Goal: Task Accomplishment & Management: Manage account settings

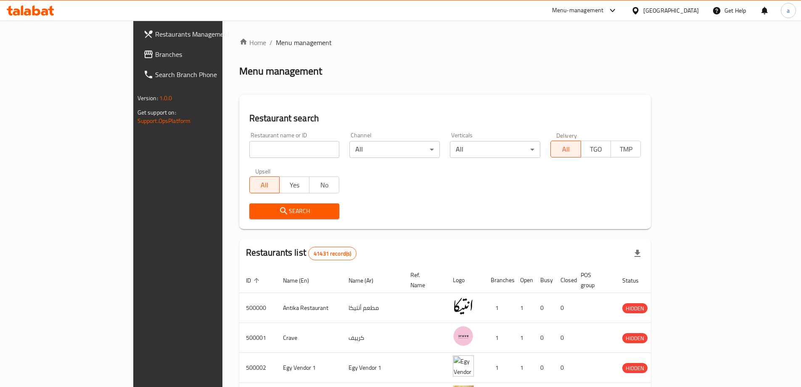
drag, startPoint x: 685, startPoint y: 12, endPoint x: 681, endPoint y: 13, distance: 4.3
click at [684, 12] on div "Egypt" at bounding box center [672, 10] width 56 height 9
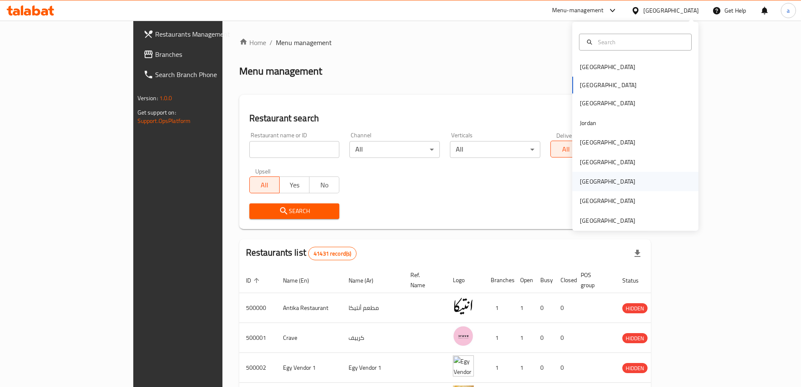
click at [590, 178] on div "[GEOGRAPHIC_DATA]" at bounding box center [607, 181] width 69 height 19
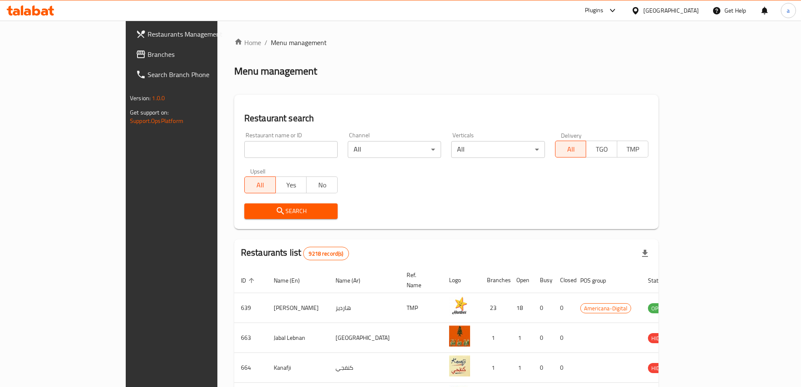
click at [286, 147] on input "search" at bounding box center [290, 149] width 93 height 17
paste input "342839689"
type input "342839689"
click at [148, 54] on span "Branches" at bounding box center [200, 54] width 105 height 10
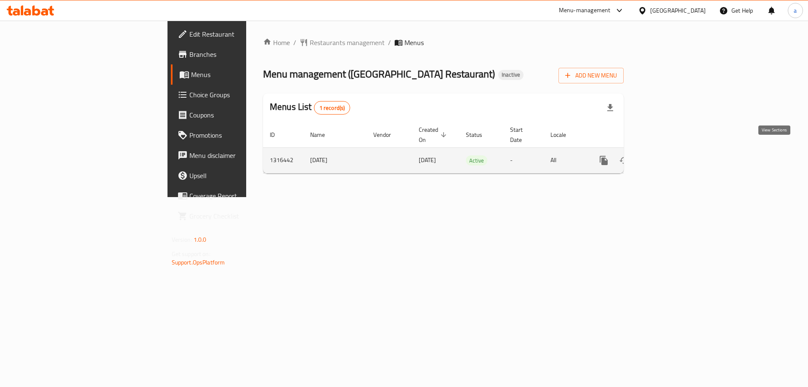
click at [669, 155] on icon "enhanced table" at bounding box center [664, 160] width 10 height 10
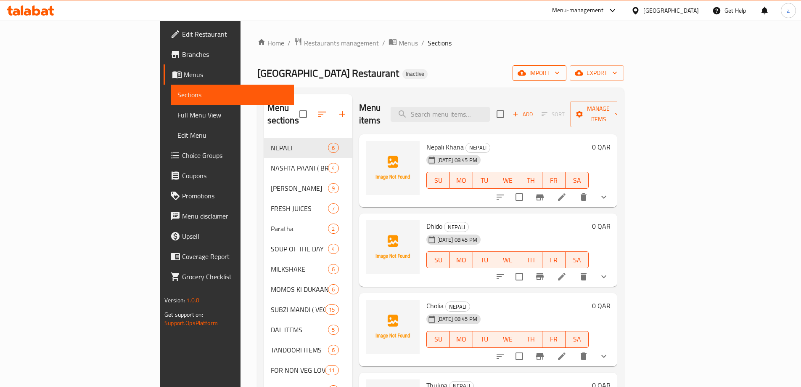
click at [560, 77] on span "import" at bounding box center [540, 73] width 40 height 11
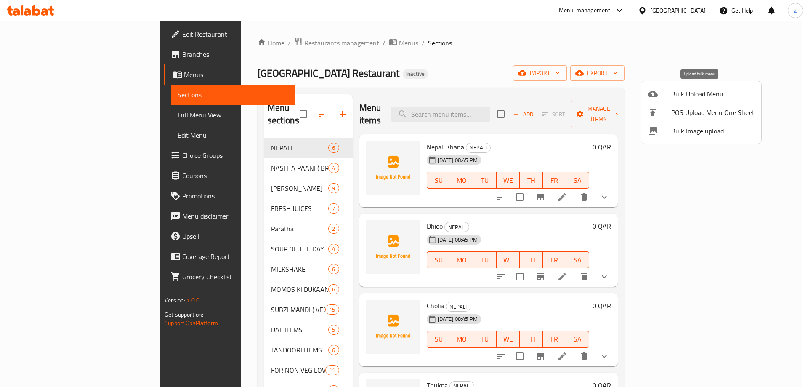
click at [689, 96] on span "Bulk Upload Menu" at bounding box center [712, 94] width 83 height 10
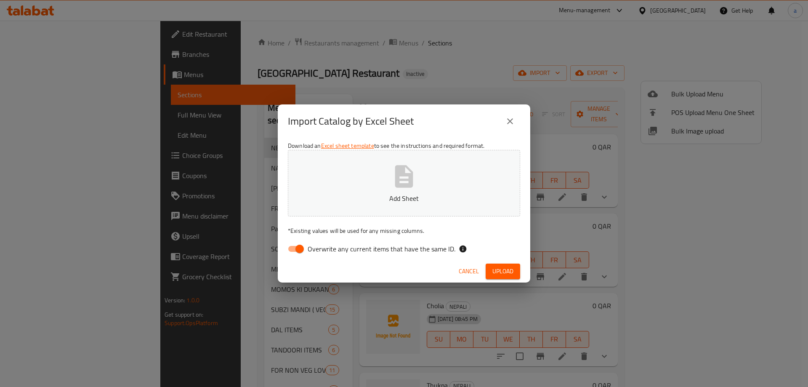
click at [302, 249] on input "Overwrite any current items that have the same ID." at bounding box center [300, 249] width 48 height 16
checkbox input "false"
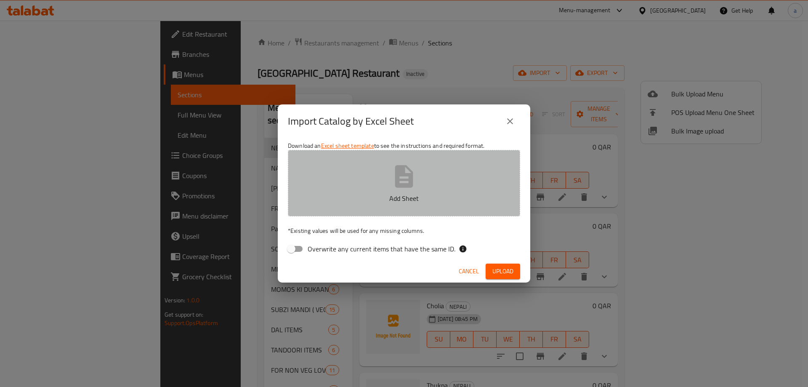
click at [414, 202] on p "Add Sheet" at bounding box center [404, 198] width 206 height 10
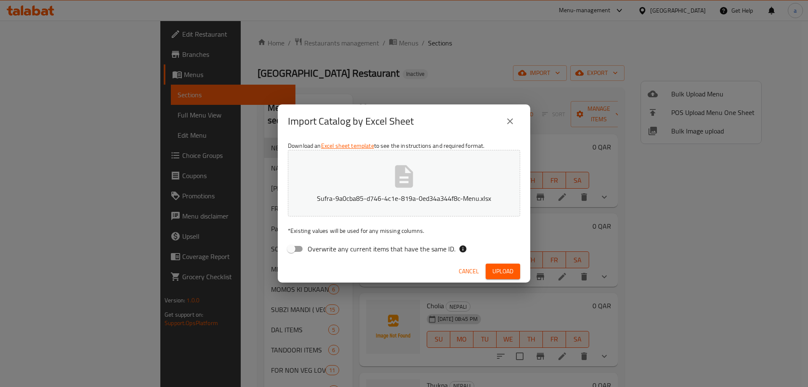
click at [507, 273] on span "Upload" at bounding box center [502, 271] width 21 height 11
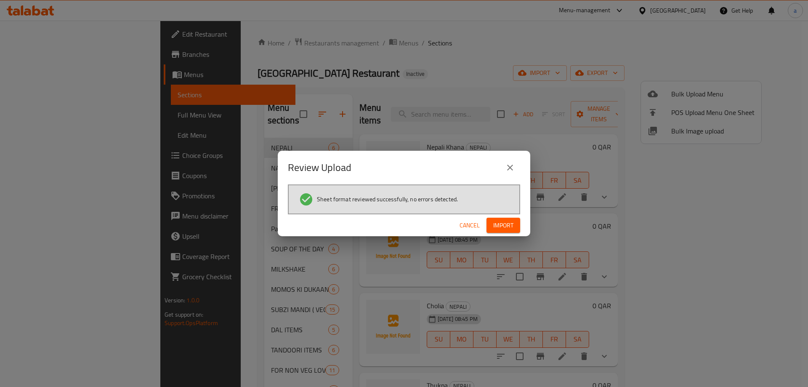
click at [513, 234] on div "Cancel Import" at bounding box center [404, 225] width 252 height 22
click at [512, 228] on span "Import" at bounding box center [503, 225] width 20 height 11
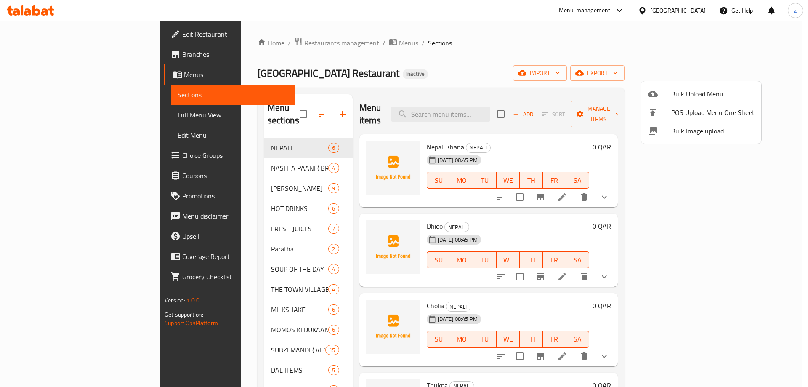
click at [616, 75] on div at bounding box center [404, 193] width 808 height 387
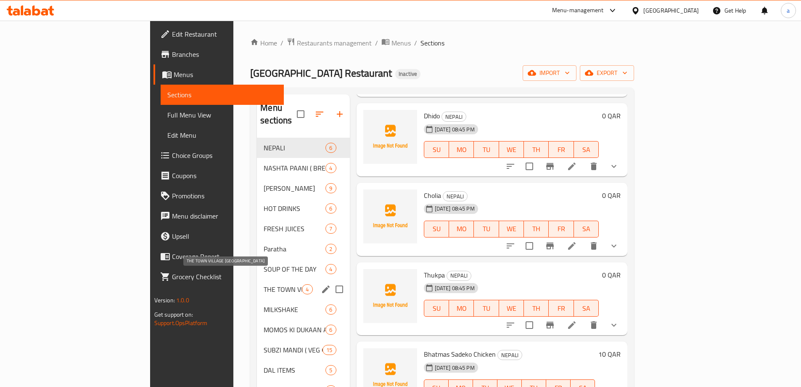
click at [264, 284] on span "THE TOWN VILLAGE [GEOGRAPHIC_DATA]" at bounding box center [283, 289] width 38 height 10
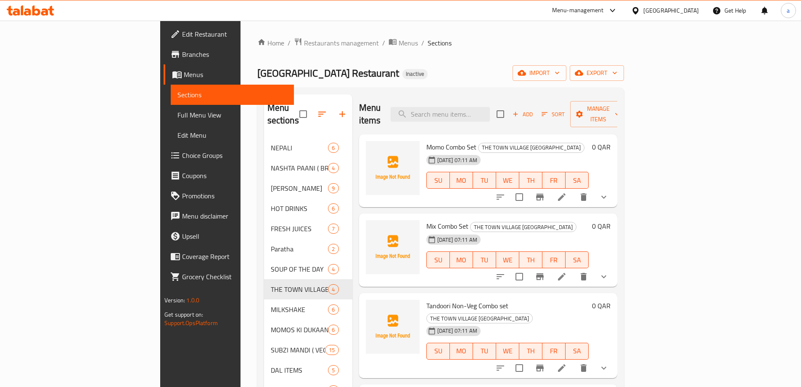
click at [574, 189] on li at bounding box center [562, 196] width 24 height 15
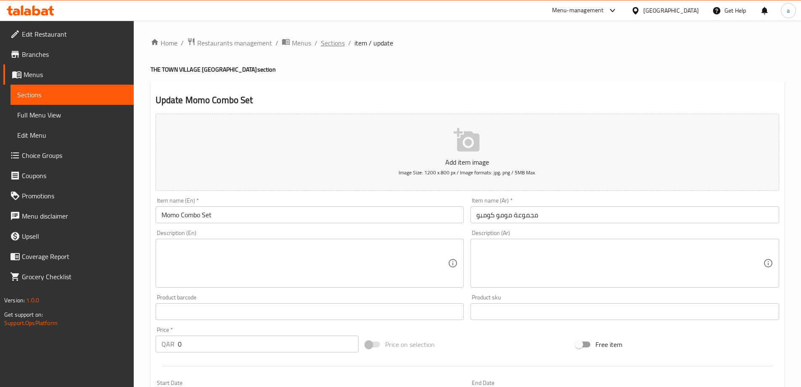
click at [322, 42] on span "Sections" at bounding box center [333, 43] width 24 height 10
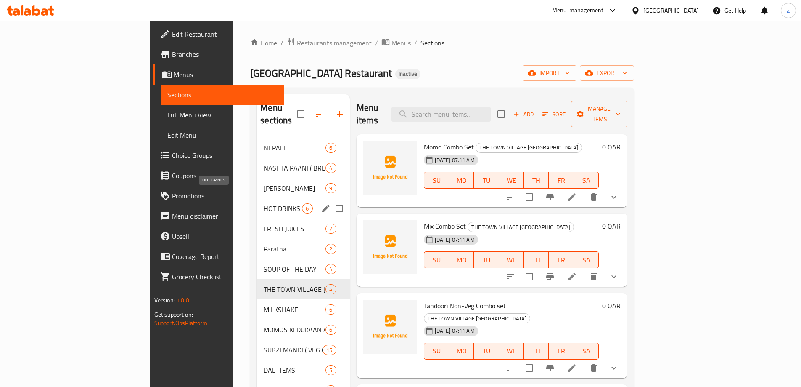
click at [264, 203] on span "HOT DRINKS" at bounding box center [283, 208] width 38 height 10
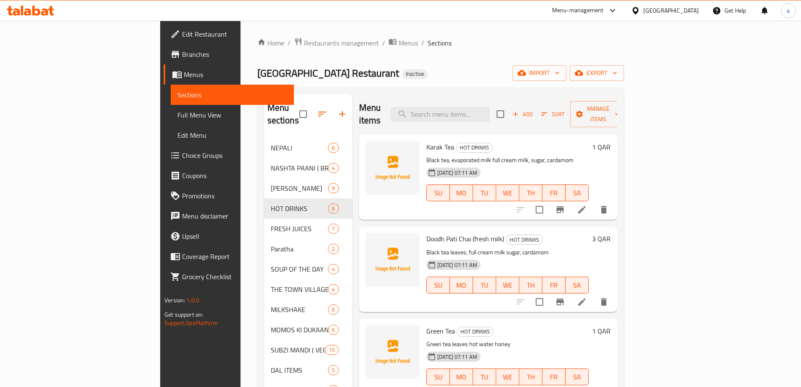
click at [587, 204] on icon at bounding box center [582, 209] width 10 height 10
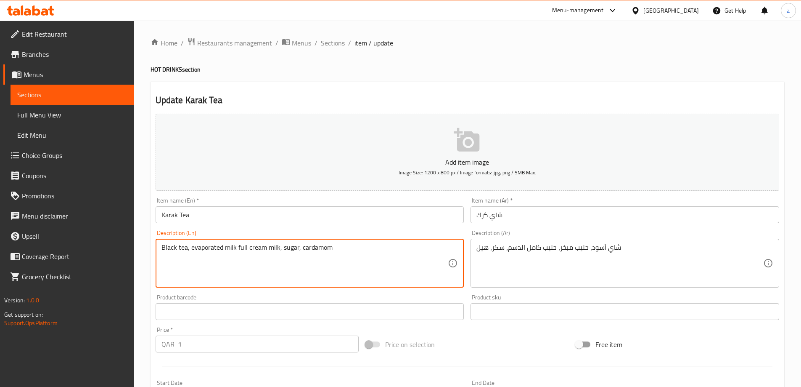
click at [206, 250] on textarea "Black tea, evaporated milk full cream milk, sugar, cardamom" at bounding box center [305, 263] width 287 height 40
click at [167, 220] on input "Karak Tea" at bounding box center [310, 214] width 309 height 17
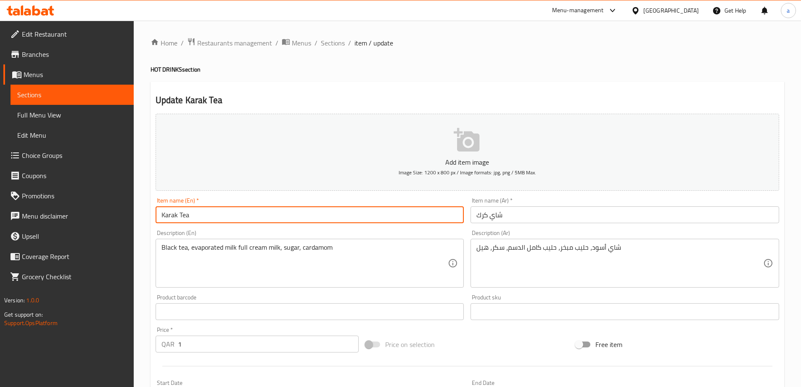
click at [167, 220] on input "Karak Tea" at bounding box center [310, 214] width 309 height 17
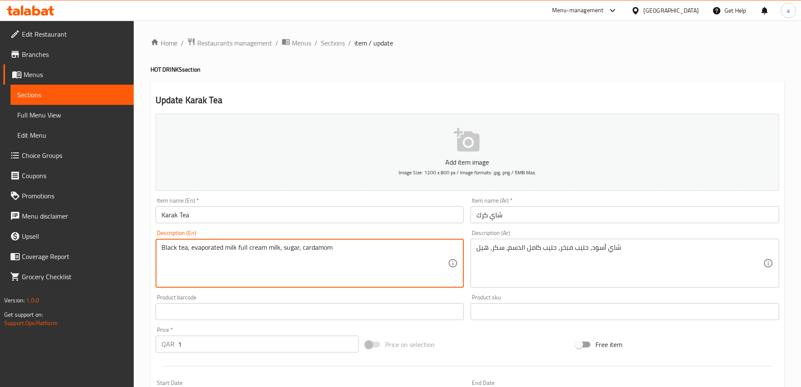
click at [323, 250] on textarea "Black tea, evaporated milk full cream milk, sugar, cardamom" at bounding box center [305, 263] width 287 height 40
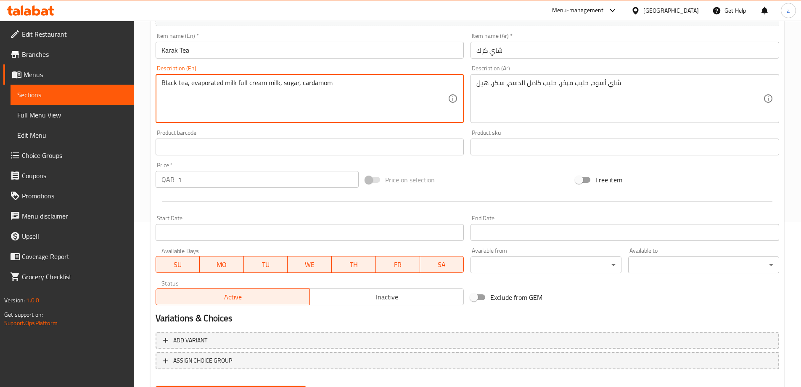
scroll to position [208, 0]
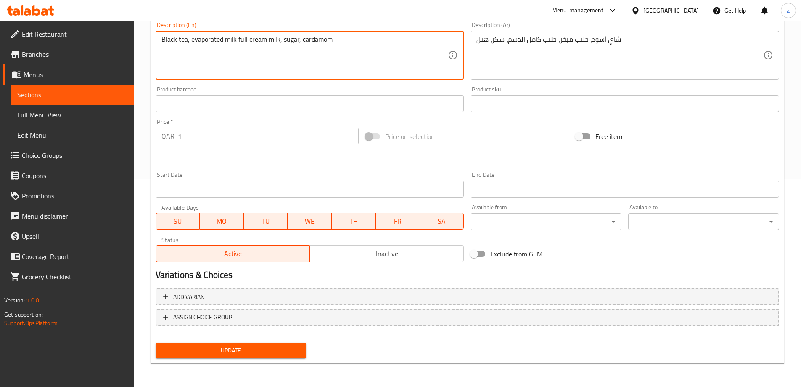
click at [252, 345] on span "Update" at bounding box center [231, 350] width 138 height 11
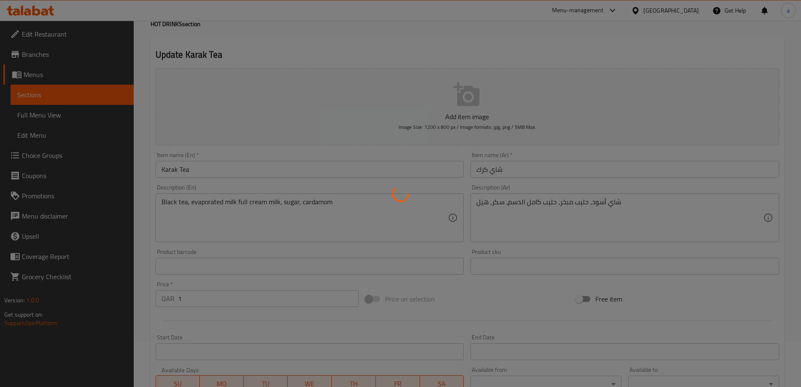
scroll to position [0, 0]
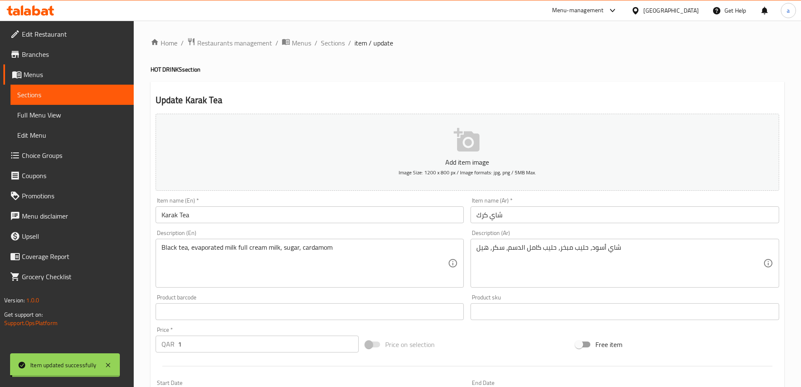
click at [325, 39] on span "Sections" at bounding box center [333, 43] width 24 height 10
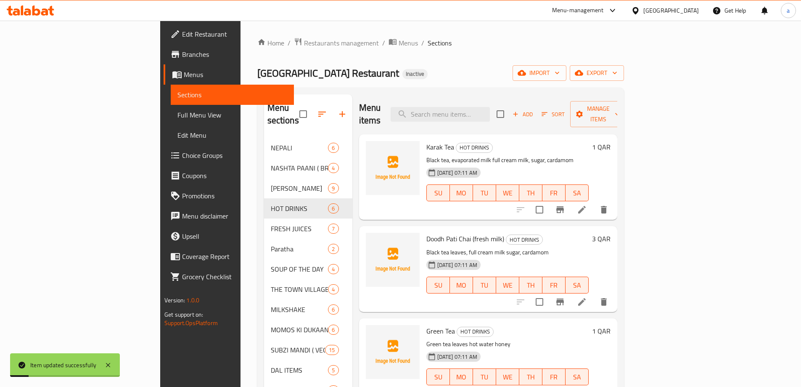
scroll to position [42, 0]
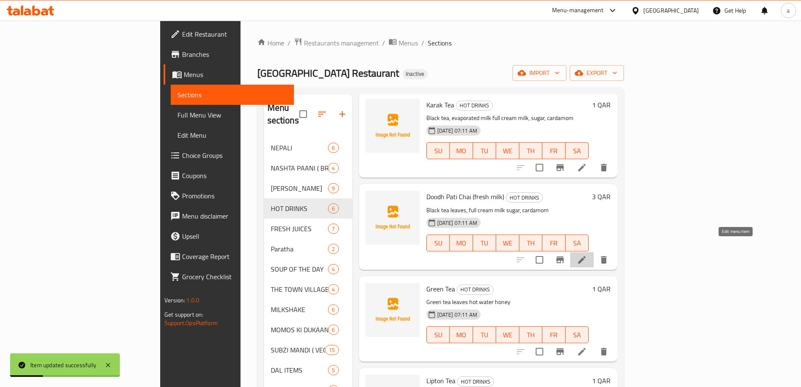
click at [587, 255] on icon at bounding box center [582, 260] width 10 height 10
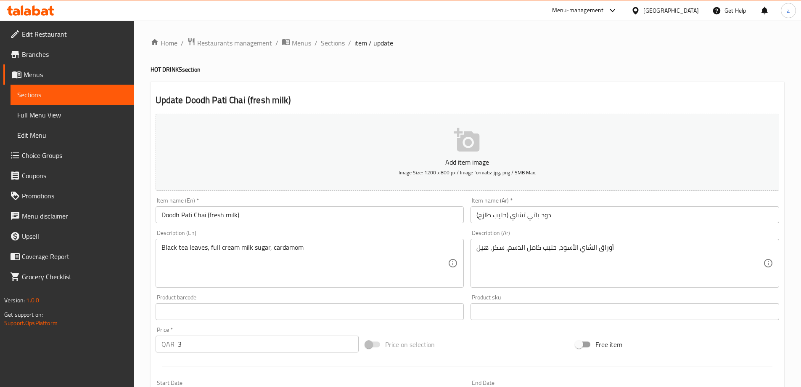
click at [175, 210] on input "Doodh Pati Chai (fresh milk)" at bounding box center [310, 214] width 309 height 17
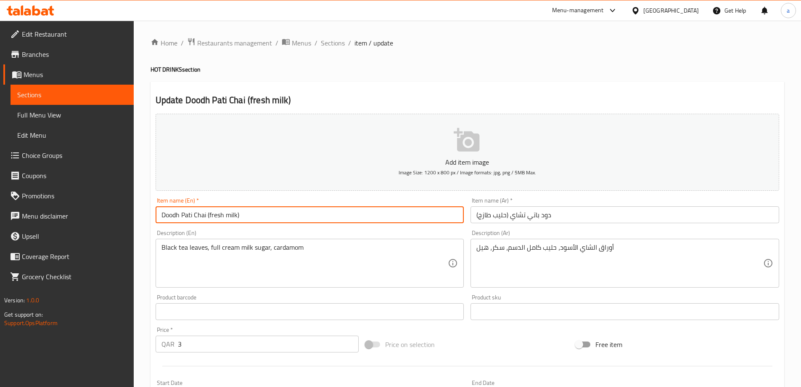
click at [175, 210] on input "Doodh Pati Chai (fresh milk)" at bounding box center [310, 214] width 309 height 17
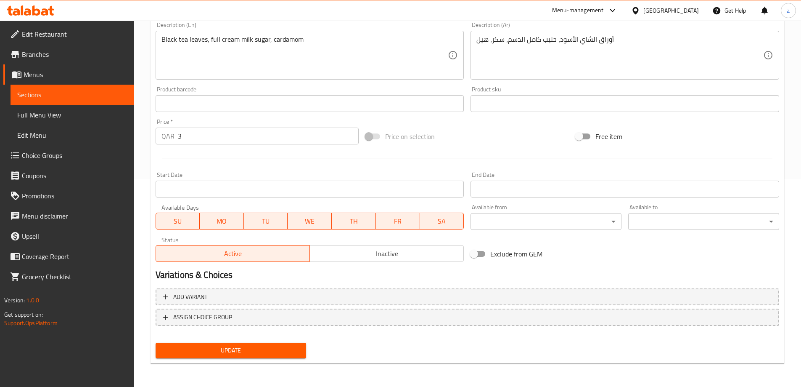
click at [259, 353] on span "Update" at bounding box center [231, 350] width 138 height 11
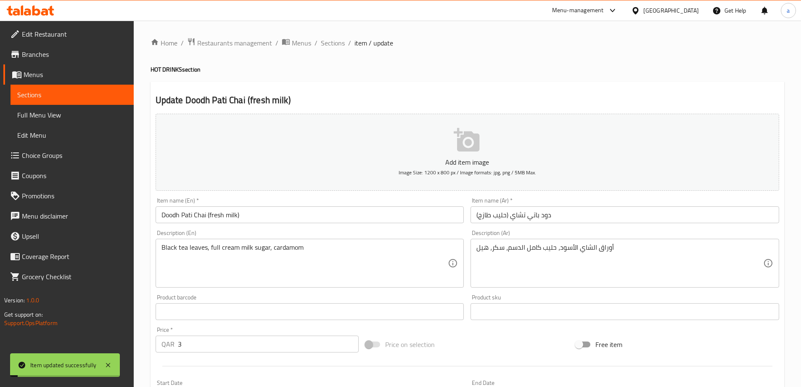
click at [332, 49] on div "Home / Restaurants management / Menus / Sections / item / update HOT DRINKS sec…" at bounding box center [468, 307] width 634 height 540
click at [337, 40] on span "Sections" at bounding box center [333, 43] width 24 height 10
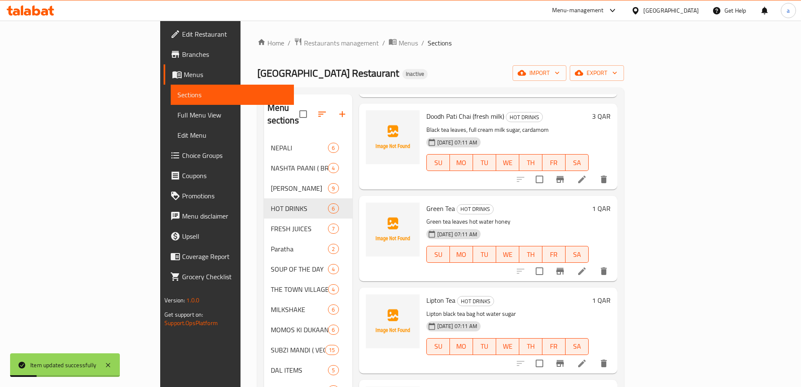
scroll to position [168, 0]
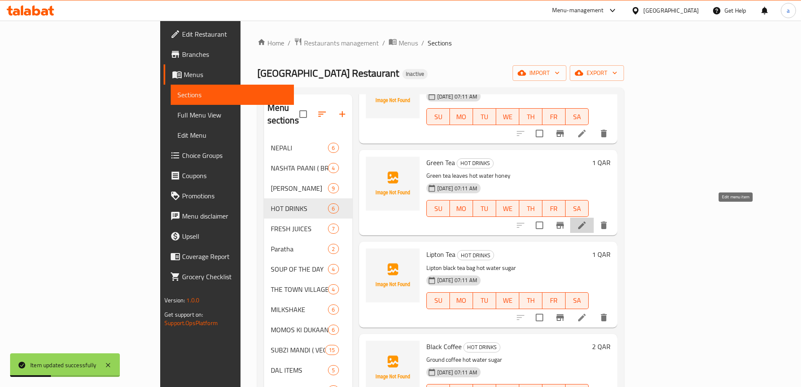
click at [587, 220] on icon at bounding box center [582, 225] width 10 height 10
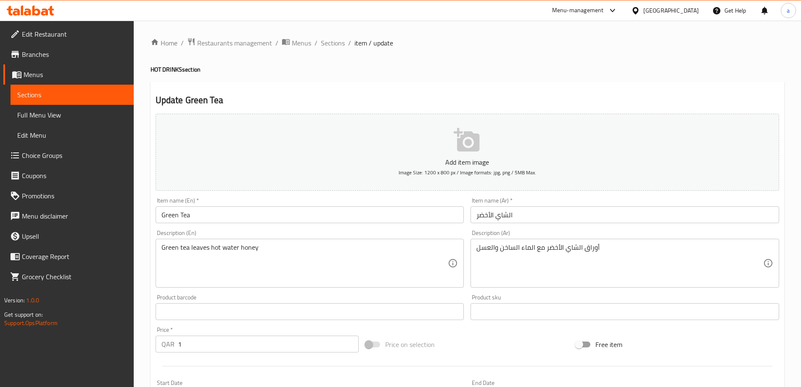
click at [507, 215] on input "الشاي الأخضر" at bounding box center [625, 214] width 309 height 17
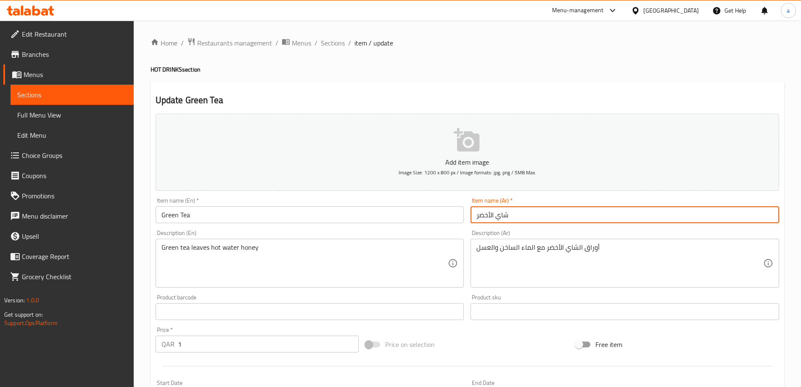
click at [491, 215] on input "شاي الأخضر" at bounding box center [625, 214] width 309 height 17
type input "شاي أخضر"
click at [384, 302] on div "Product barcode Product barcode" at bounding box center [310, 307] width 309 height 26
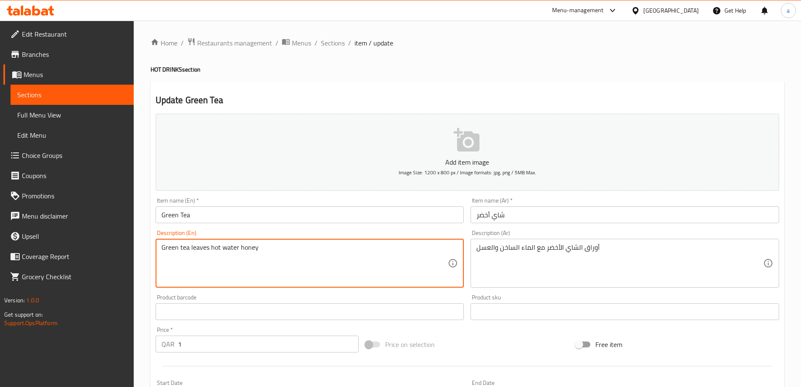
click at [217, 248] on textarea "Green tea leaves hot water honey" at bounding box center [305, 263] width 287 height 40
click at [390, 266] on textarea "Green tea leaves hot water honey" at bounding box center [305, 263] width 287 height 40
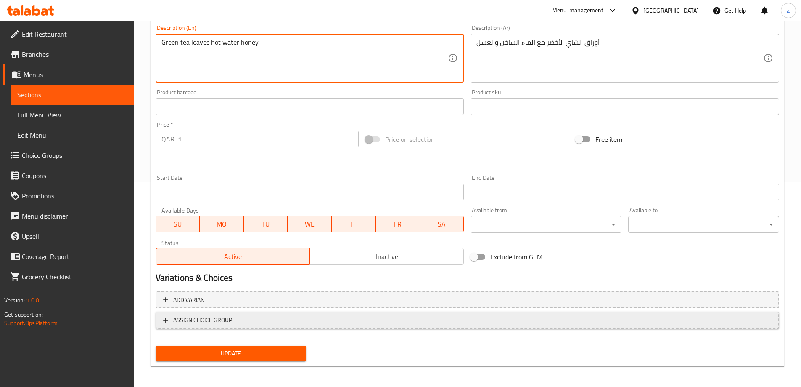
scroll to position [208, 0]
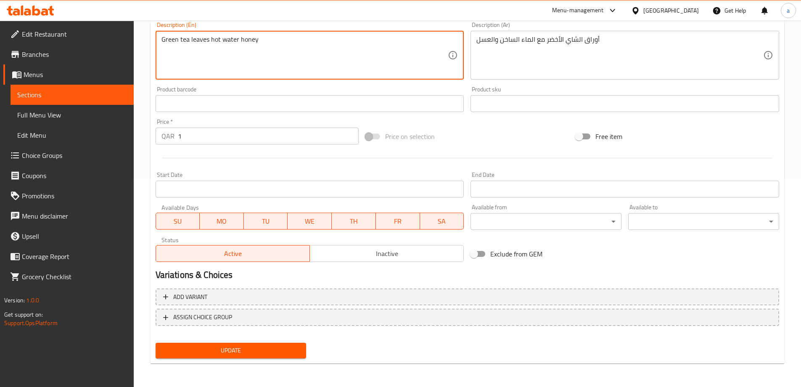
click at [275, 347] on span "Update" at bounding box center [231, 350] width 138 height 11
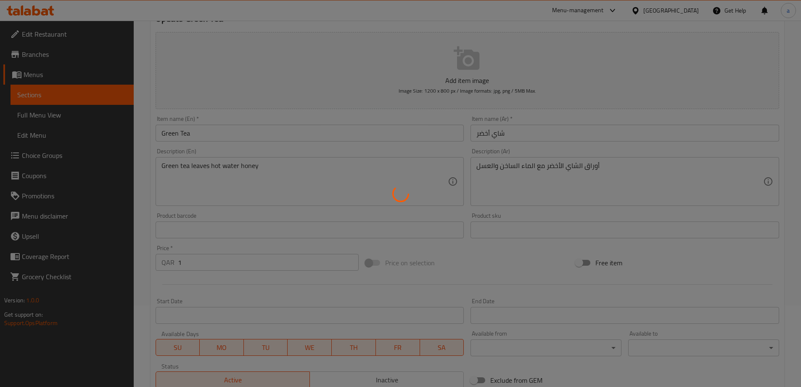
scroll to position [0, 0]
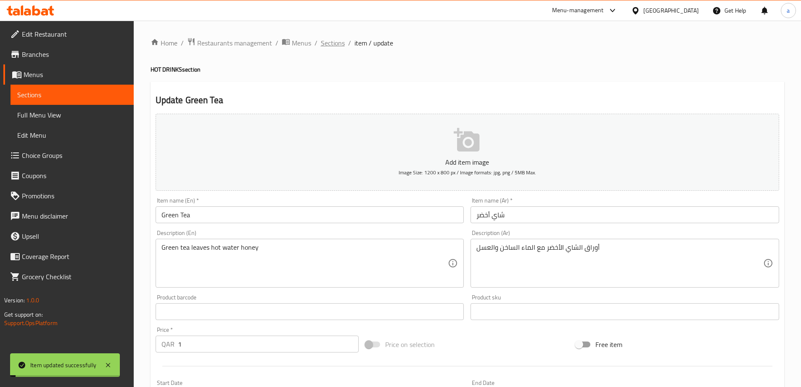
click at [323, 42] on span "Sections" at bounding box center [333, 43] width 24 height 10
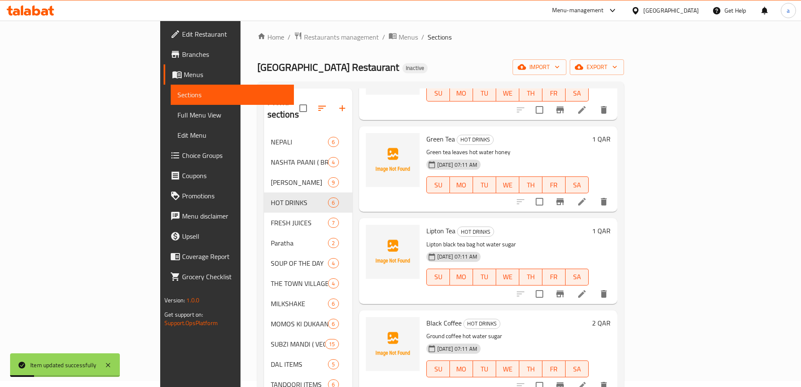
scroll to position [84, 0]
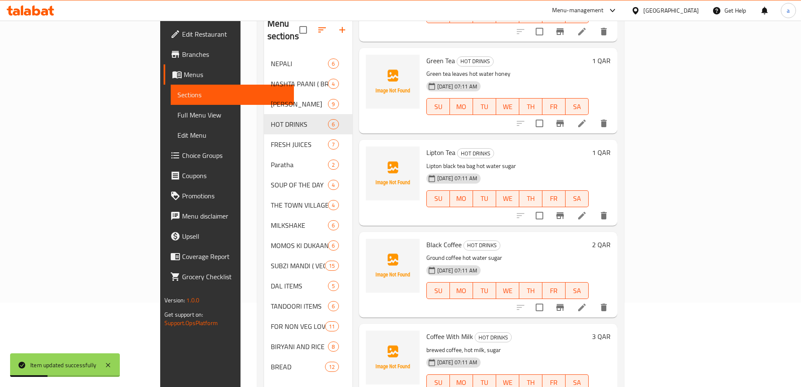
click at [594, 210] on li at bounding box center [582, 215] width 24 height 15
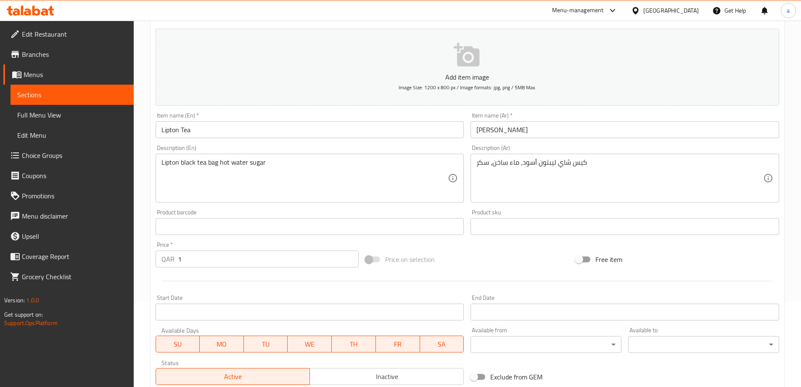
scroll to position [84, 0]
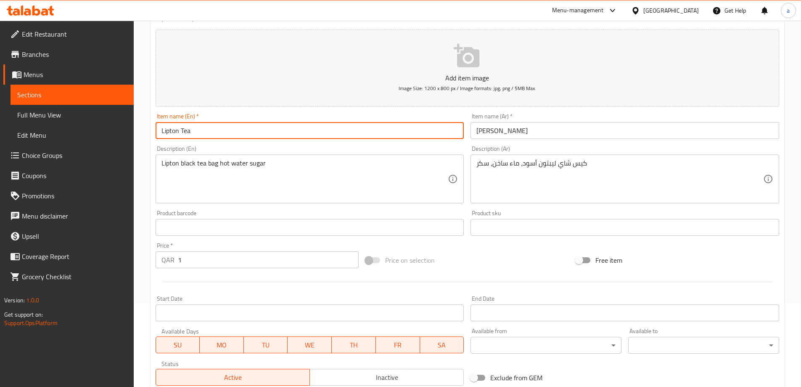
click at [174, 127] on input "Lipton Tea" at bounding box center [310, 130] width 309 height 17
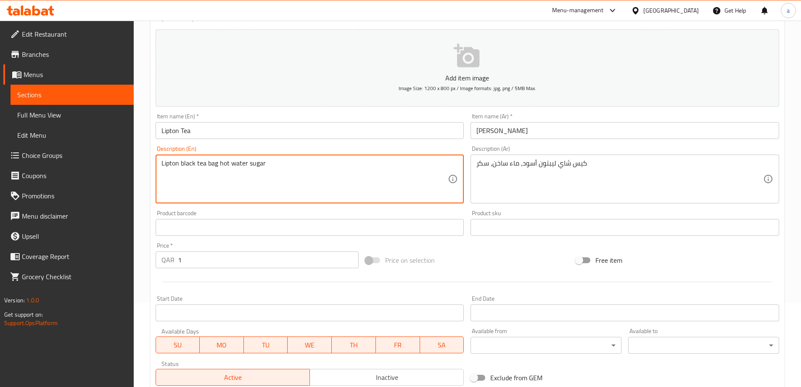
click at [242, 168] on textarea "Lipton black tea bag hot water sugar" at bounding box center [305, 179] width 287 height 40
click at [212, 165] on textarea "Lipton black tea bag hot water sugar" at bounding box center [305, 179] width 287 height 40
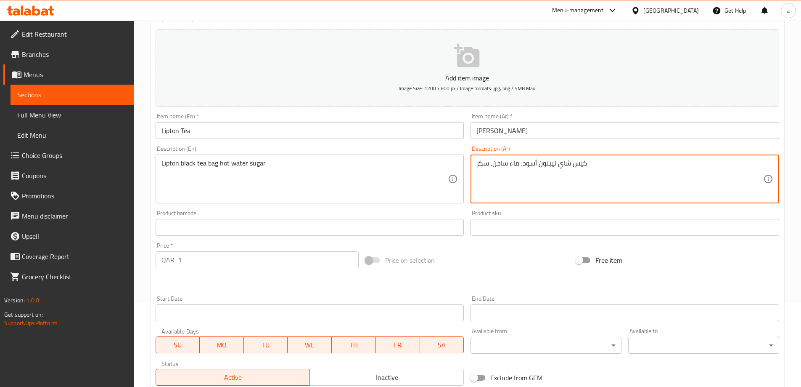
click at [579, 170] on textarea "كيس شاي ليبتون أسود، ماء ساخن، سكر" at bounding box center [620, 179] width 287 height 40
click at [555, 163] on textarea "شاي ليبتون أسود، ماء ساخن، سكر" at bounding box center [620, 179] width 287 height 40
click at [520, 183] on textarea "شاي فتلة ليبتون أسود، ماء ساخن، سكر" at bounding box center [620, 179] width 287 height 40
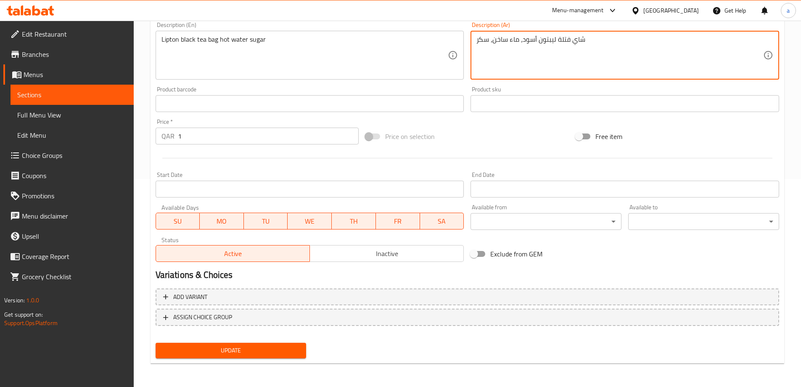
type textarea "شاي فتلة ليبتون أسود، ماء ساخن، سكر"
click at [264, 347] on span "Update" at bounding box center [231, 350] width 138 height 11
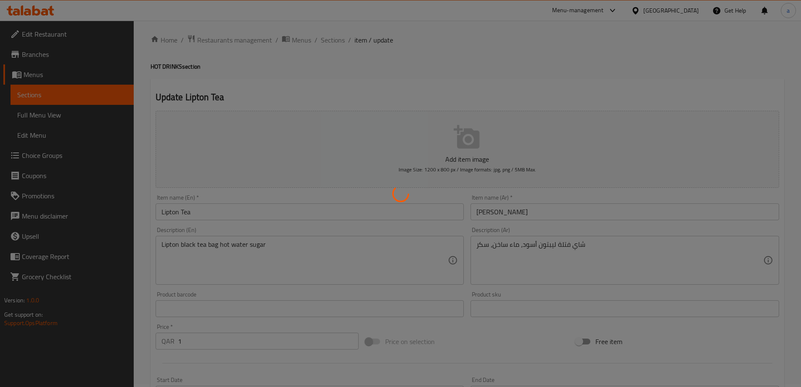
scroll to position [0, 0]
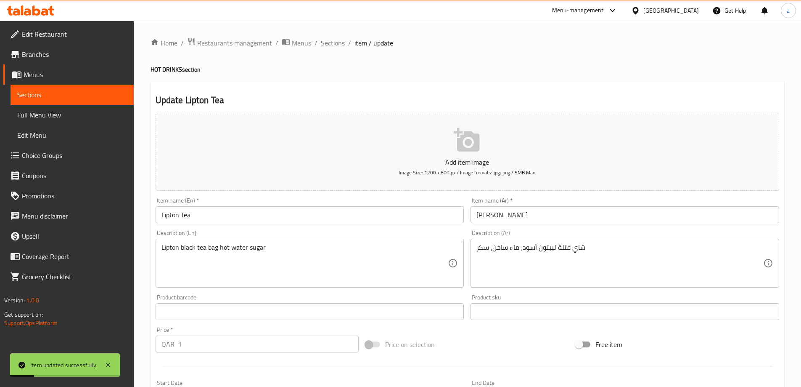
click at [331, 39] on span "Sections" at bounding box center [333, 43] width 24 height 10
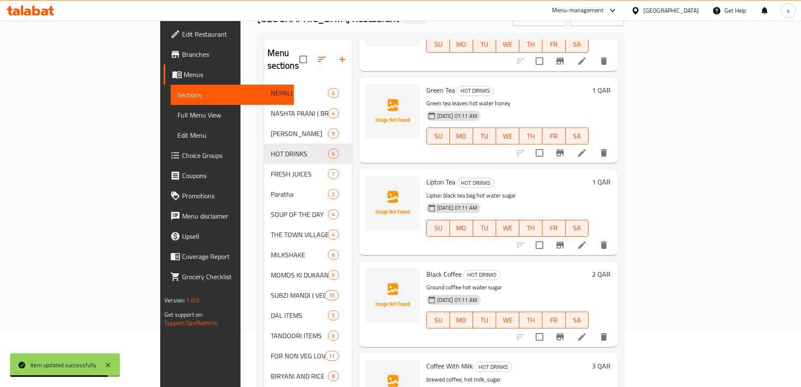
scroll to position [118, 0]
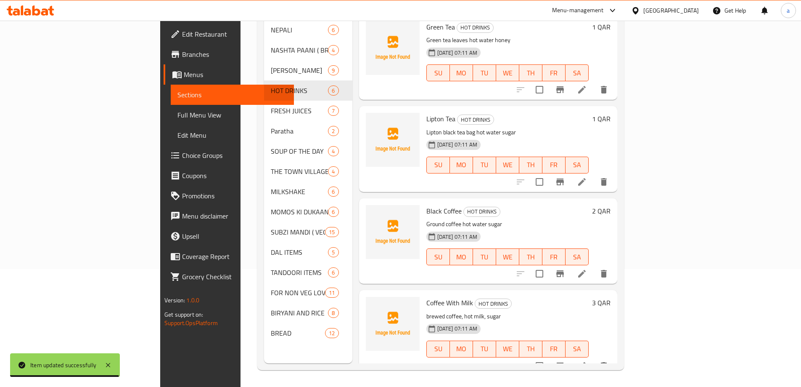
click at [594, 266] on li at bounding box center [582, 273] width 24 height 15
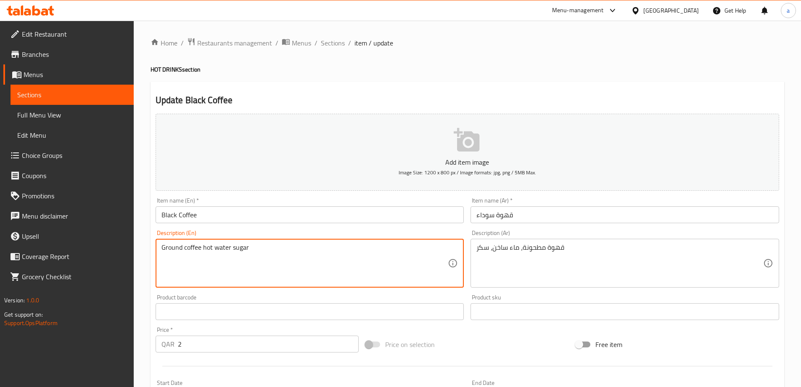
click at [167, 249] on textarea "Ground coffee hot water sugar" at bounding box center [305, 263] width 287 height 40
drag, startPoint x: 202, startPoint y: 247, endPoint x: 156, endPoint y: 245, distance: 45.1
click at [156, 245] on div "Ground coffee hot water sugar Description (En)" at bounding box center [310, 263] width 309 height 49
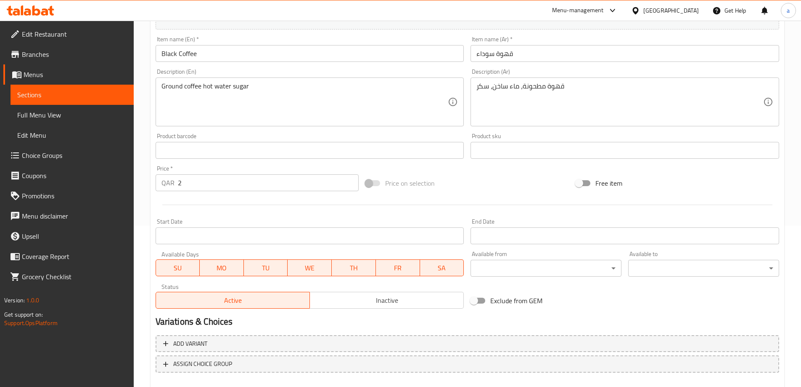
scroll to position [208, 0]
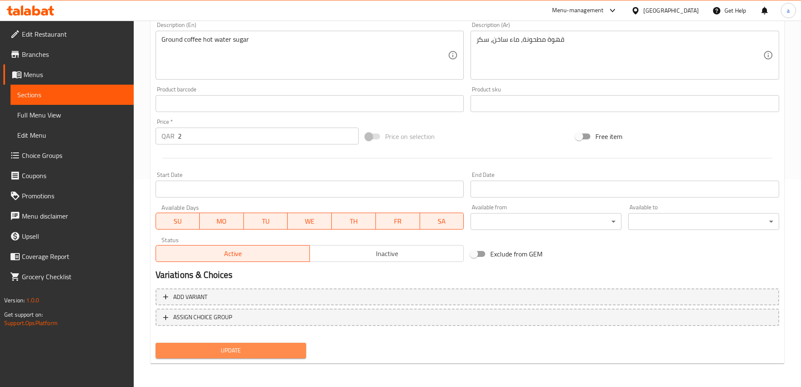
click at [240, 344] on button "Update" at bounding box center [231, 350] width 151 height 16
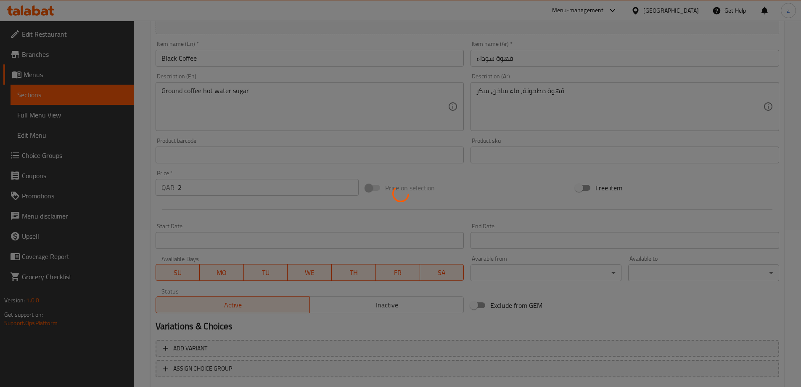
scroll to position [0, 0]
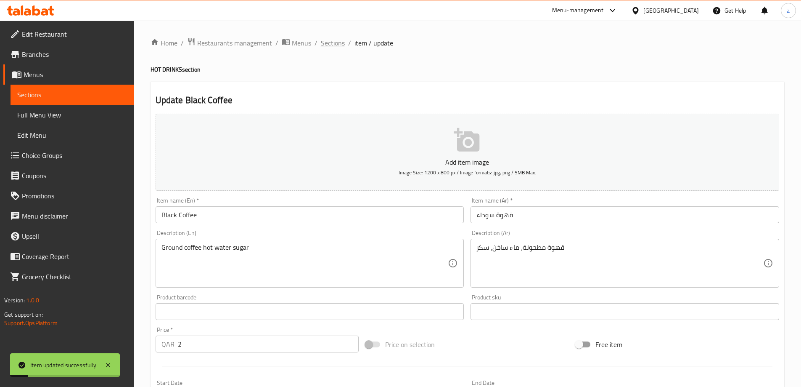
click at [329, 47] on span "Sections" at bounding box center [333, 43] width 24 height 10
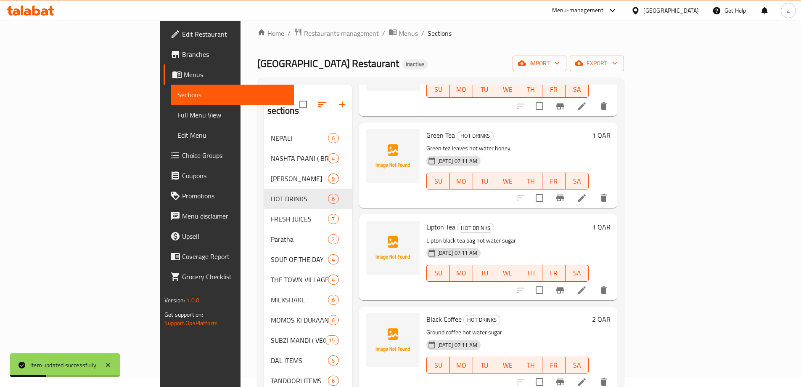
scroll to position [118, 0]
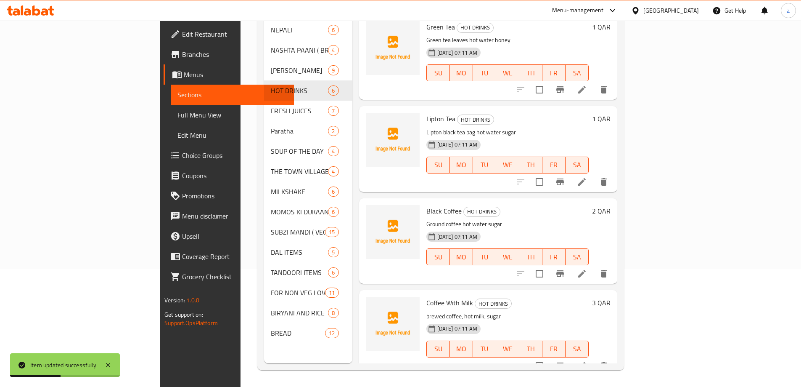
click at [594, 358] on li at bounding box center [582, 365] width 24 height 15
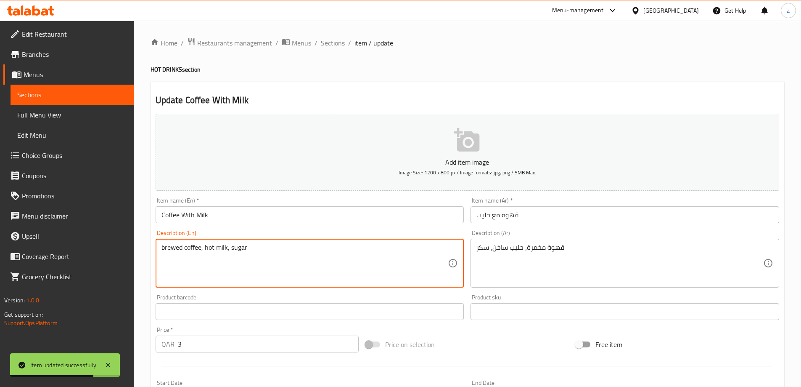
click at [170, 244] on textarea "brewed coffee, hot milk, sugar" at bounding box center [305, 263] width 287 height 40
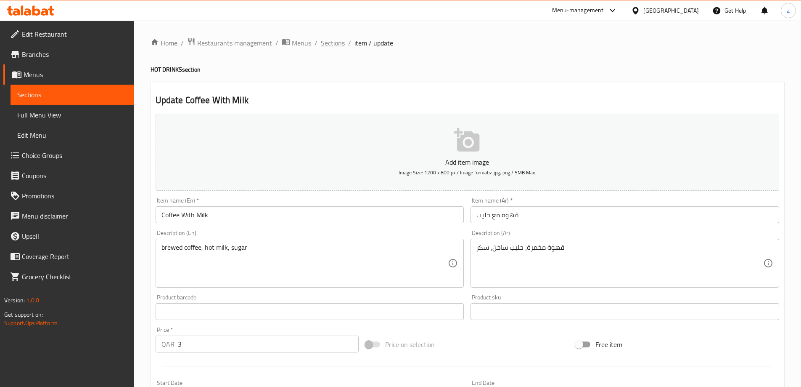
click at [329, 38] on span "Sections" at bounding box center [333, 43] width 24 height 10
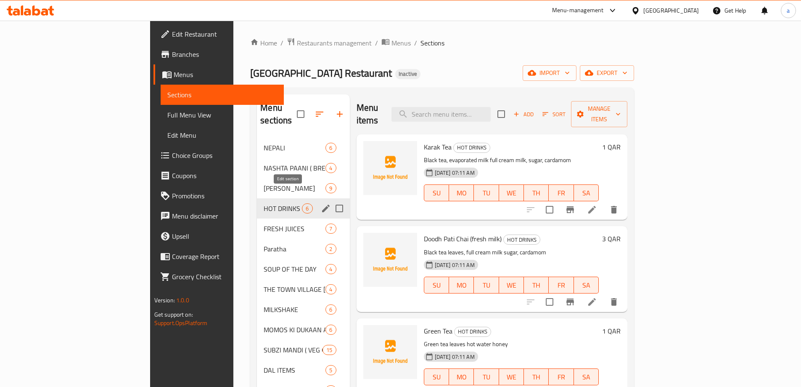
click at [320, 202] on button "edit" at bounding box center [326, 208] width 13 height 13
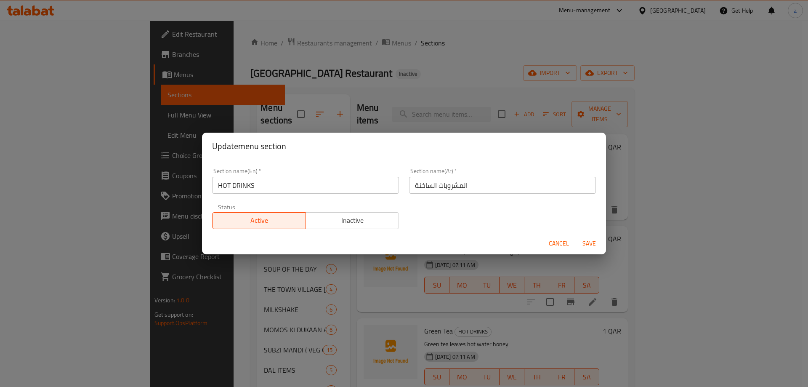
click at [557, 239] on span "Cancel" at bounding box center [559, 243] width 20 height 11
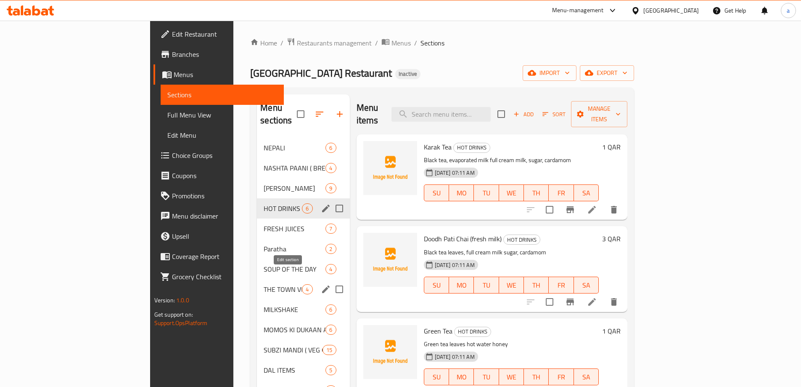
click at [321, 284] on icon "edit" at bounding box center [326, 289] width 10 height 10
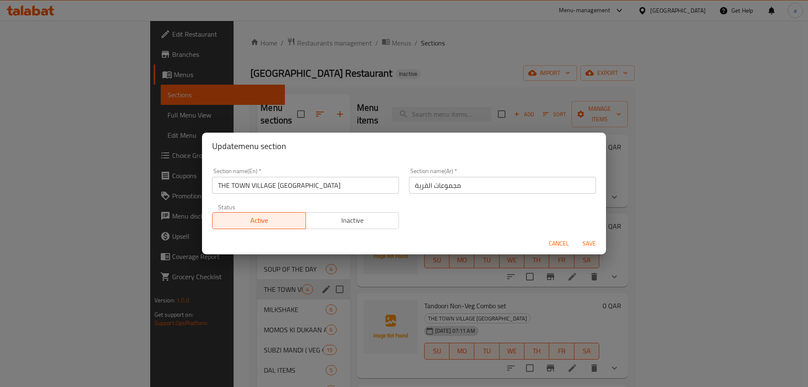
click at [479, 184] on input "مجموعات القرية" at bounding box center [502, 185] width 187 height 17
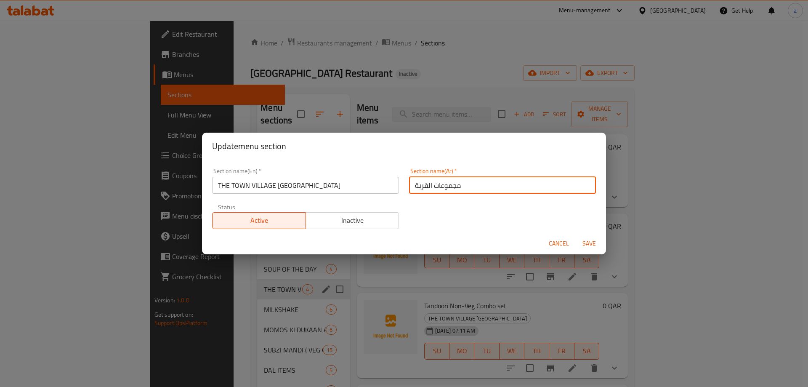
click at [479, 184] on input "مجموعات القرية" at bounding box center [502, 185] width 187 height 17
type input "`"
type input "ذا تاون فيليج كومبو"
click at [589, 241] on span "Save" at bounding box center [589, 243] width 20 height 11
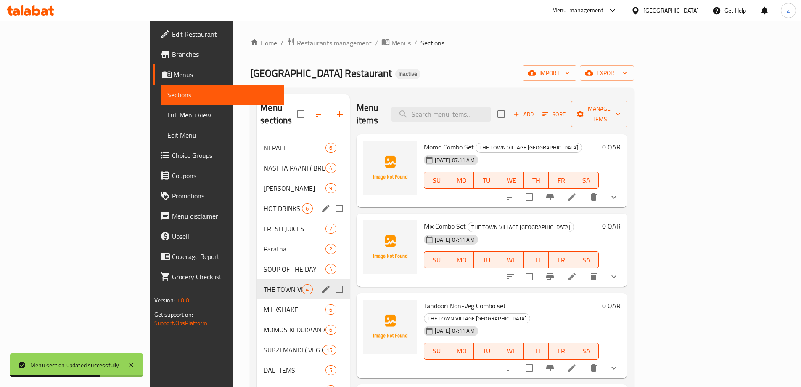
click at [584, 189] on li at bounding box center [572, 196] width 24 height 15
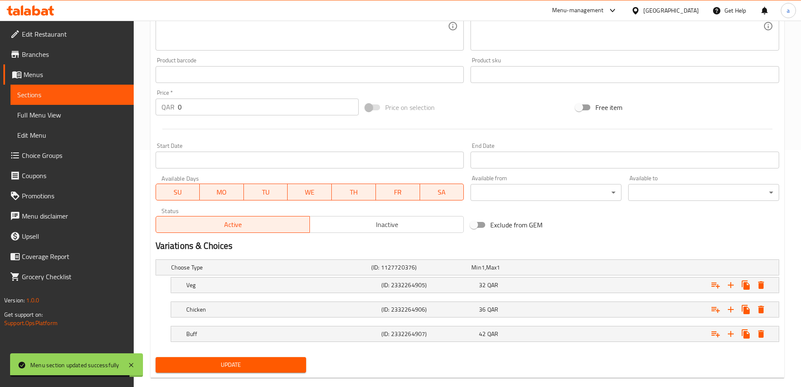
scroll to position [251, 0]
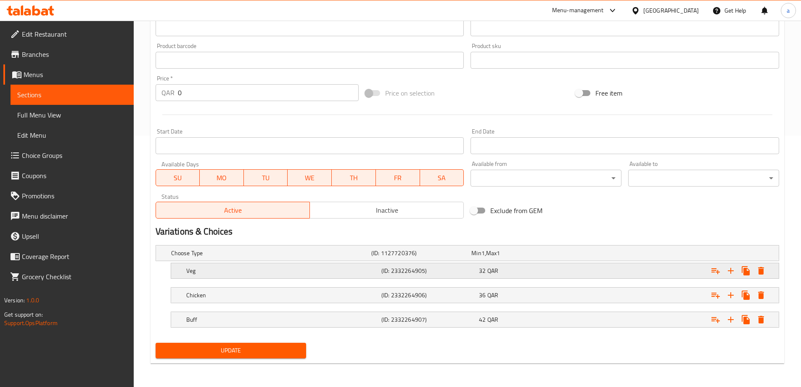
click at [244, 265] on div "Veg" at bounding box center [282, 271] width 195 height 12
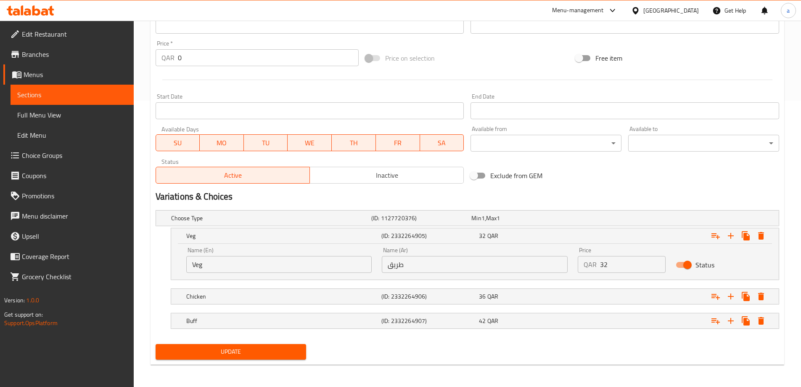
scroll to position [287, 0]
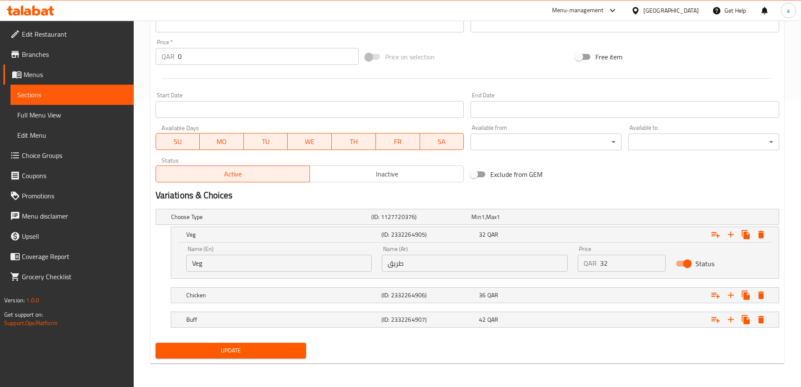
click at [447, 260] on input "طريق" at bounding box center [475, 263] width 186 height 17
type input "ق"
type input "فيج"
click at [441, 288] on div "Chicken (ID: 2332264906) 36 QAR" at bounding box center [478, 295] width 586 height 19
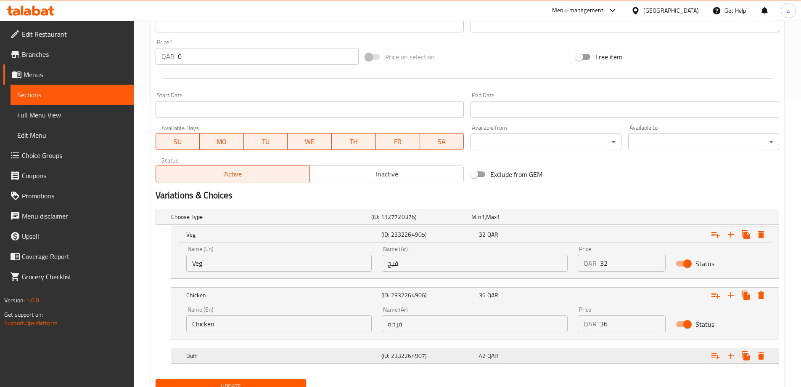
click at [306, 350] on div "Buff" at bounding box center [282, 356] width 195 height 12
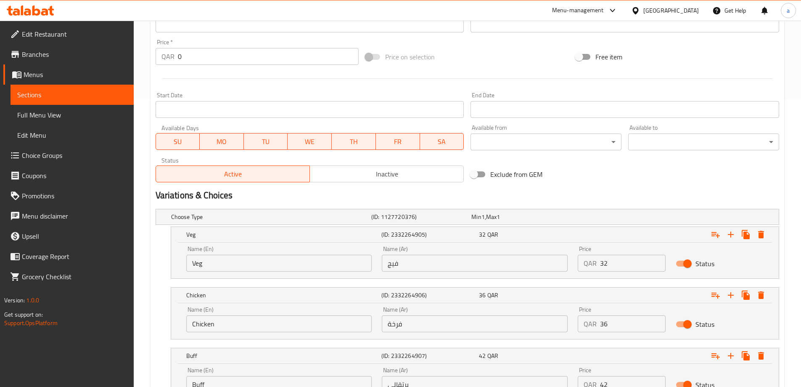
click at [203, 327] on input "Chicken" at bounding box center [279, 323] width 186 height 17
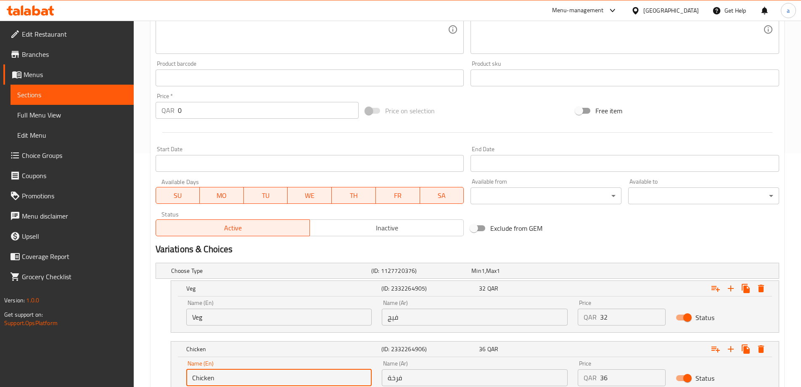
scroll to position [107, 0]
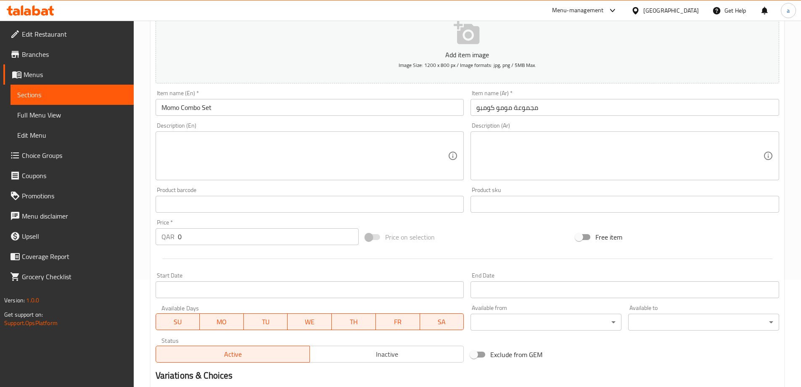
click at [533, 105] on input "مجموعة مومو كومبو" at bounding box center [625, 107] width 309 height 17
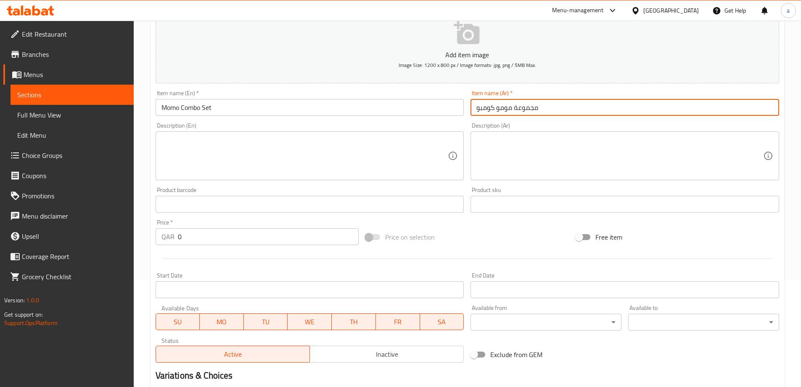
click at [533, 105] on input "مجموعة مومو كومبو" at bounding box center [625, 107] width 309 height 17
click at [522, 105] on input "مومو كومبو" at bounding box center [625, 107] width 309 height 17
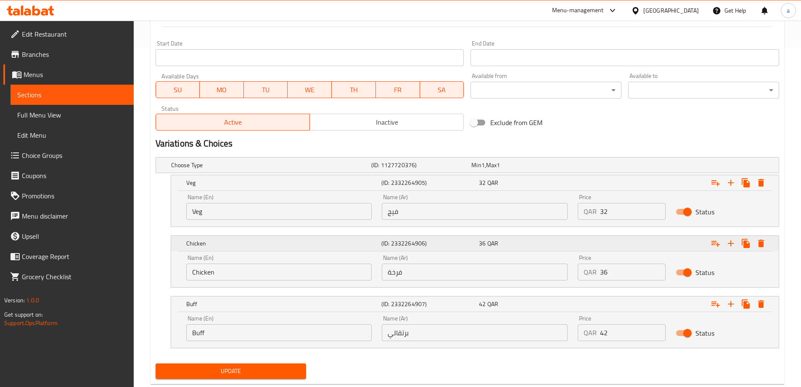
scroll to position [360, 0]
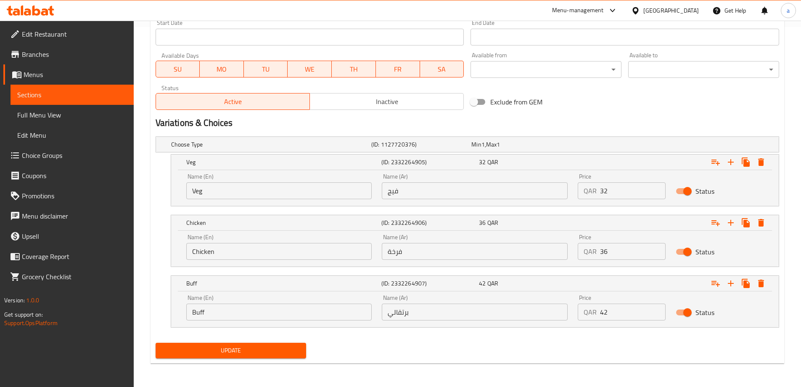
type input "مومو كومبو سيت"
click at [399, 307] on input "برتقالي" at bounding box center [475, 311] width 186 height 17
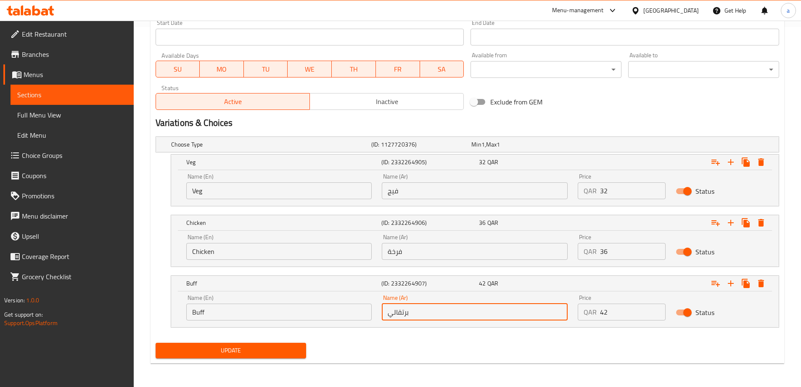
click at [399, 307] on input "برتقالي" at bounding box center [475, 311] width 186 height 17
type input "باف"
click at [403, 254] on input "فرخة" at bounding box center [475, 251] width 186 height 17
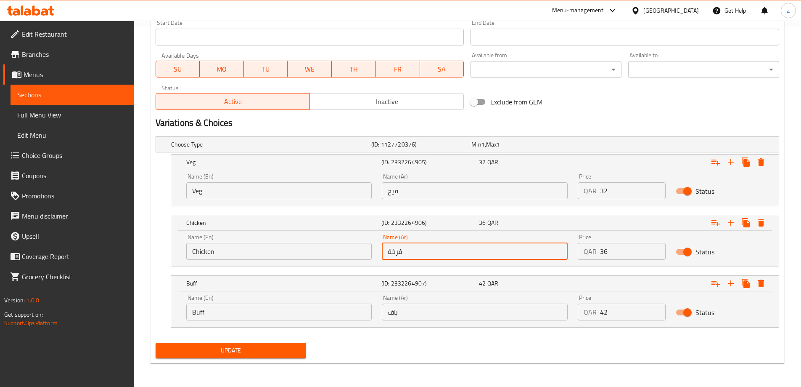
click at [403, 254] on input "فرخة" at bounding box center [475, 251] width 186 height 17
type input "دجاج"
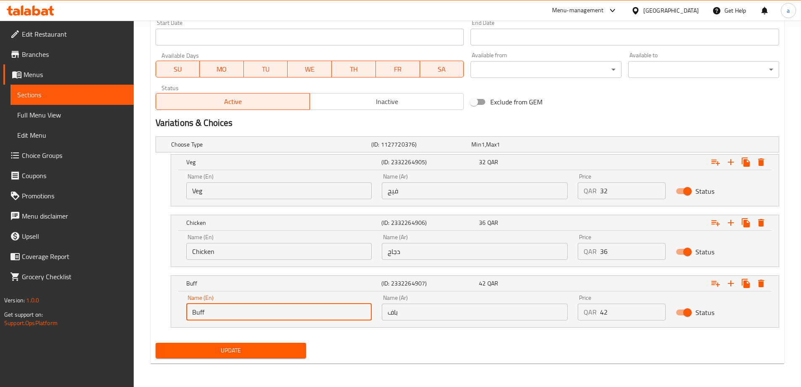
click at [211, 310] on input "Buff" at bounding box center [279, 311] width 186 height 17
click at [266, 351] on span "Update" at bounding box center [231, 350] width 138 height 11
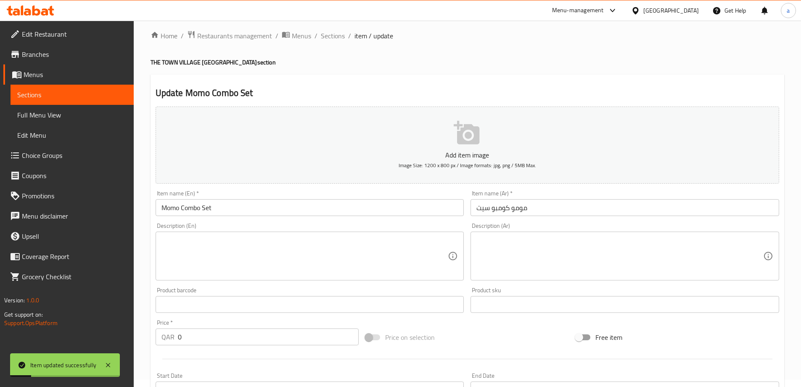
scroll to position [0, 0]
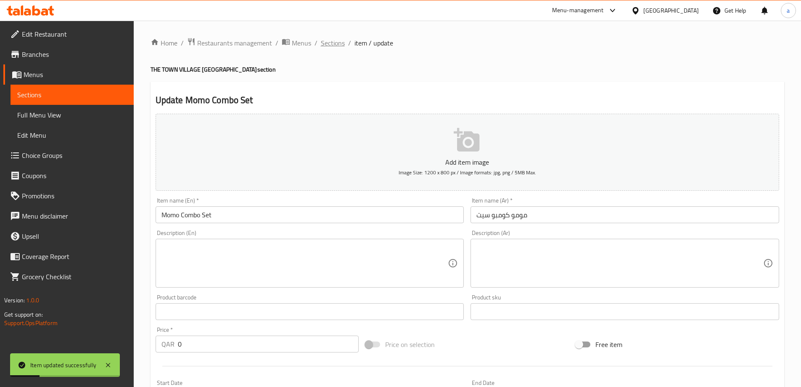
click at [322, 38] on span "Sections" at bounding box center [333, 43] width 24 height 10
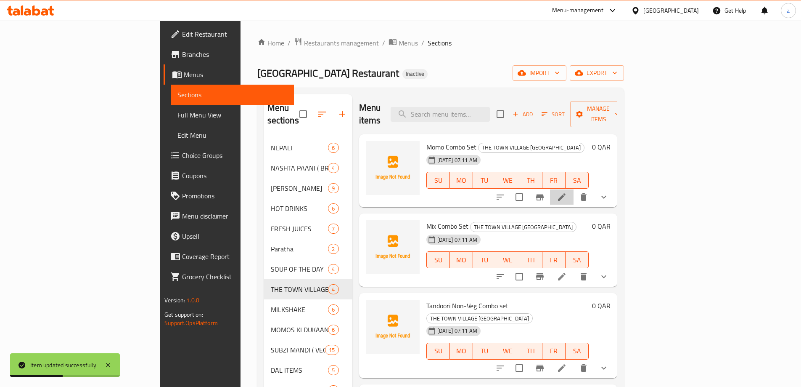
click at [574, 189] on li at bounding box center [562, 196] width 24 height 15
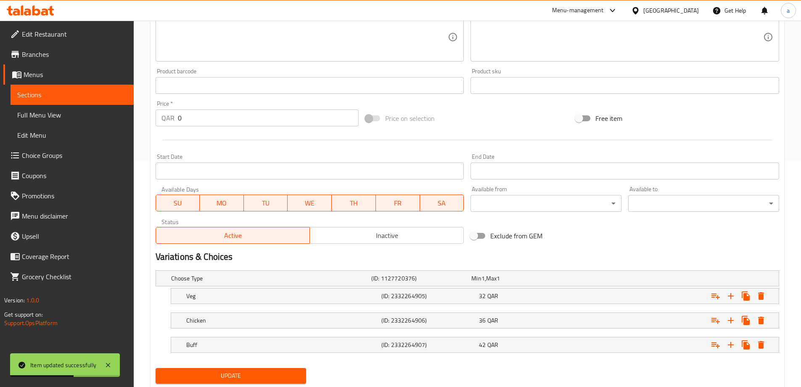
scroll to position [251, 0]
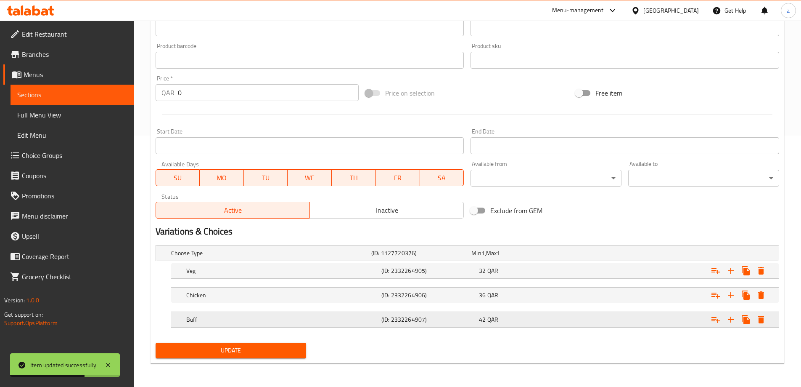
click at [437, 312] on div "Buff (ID: 2332264907) 42 QAR" at bounding box center [478, 319] width 586 height 19
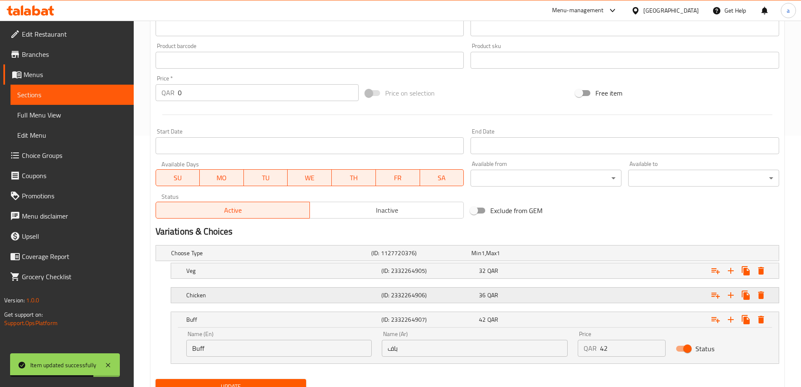
click at [454, 302] on div "Chicken (ID: 2332264906) 36 QAR" at bounding box center [478, 295] width 586 height 19
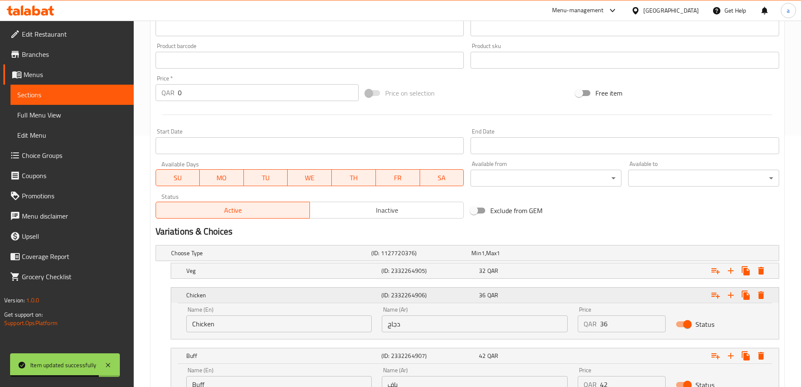
click at [458, 288] on div "Chicken (ID: 2332264906) 36 QAR" at bounding box center [478, 295] width 586 height 19
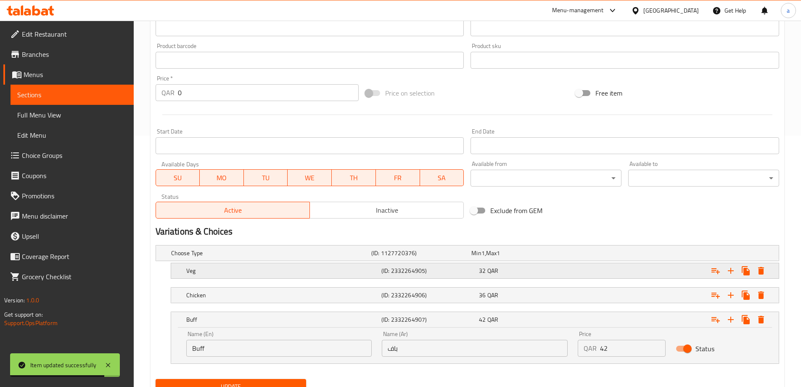
click at [458, 275] on div "(ID: 2332264905)" at bounding box center [429, 271] width 98 height 12
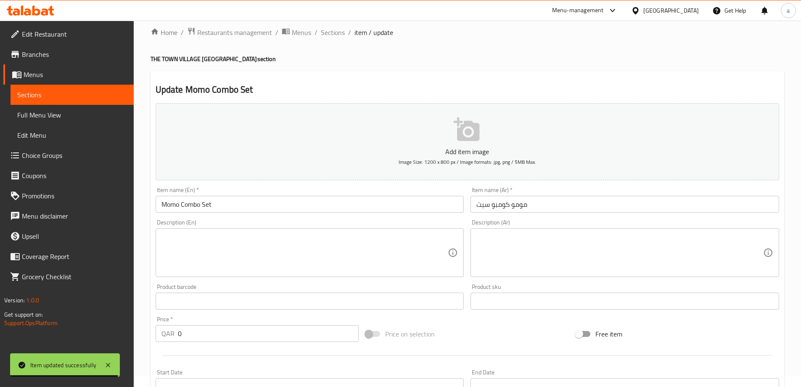
scroll to position [0, 0]
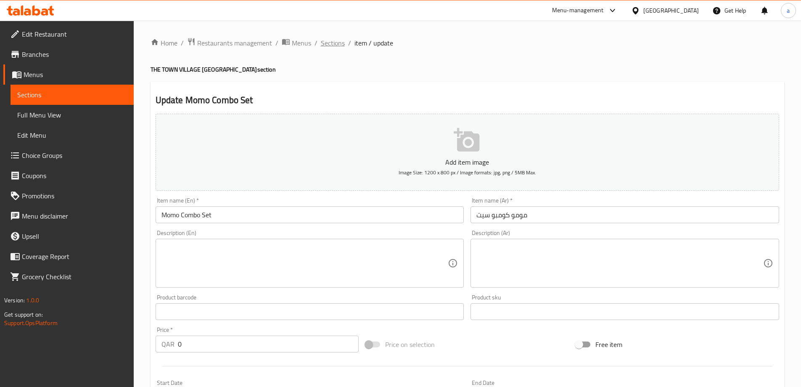
click at [331, 45] on span "Sections" at bounding box center [333, 43] width 24 height 10
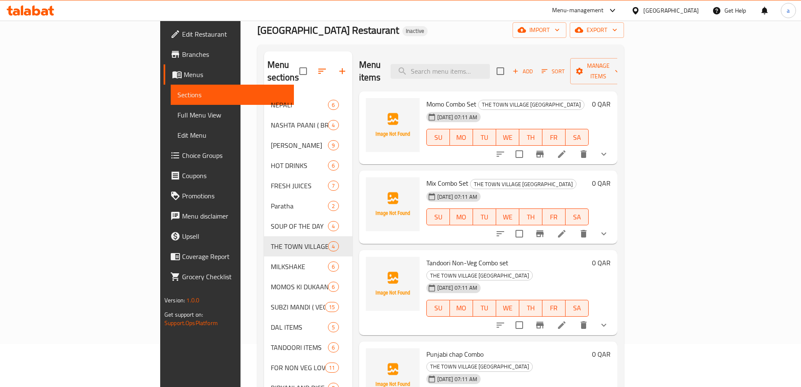
scroll to position [84, 0]
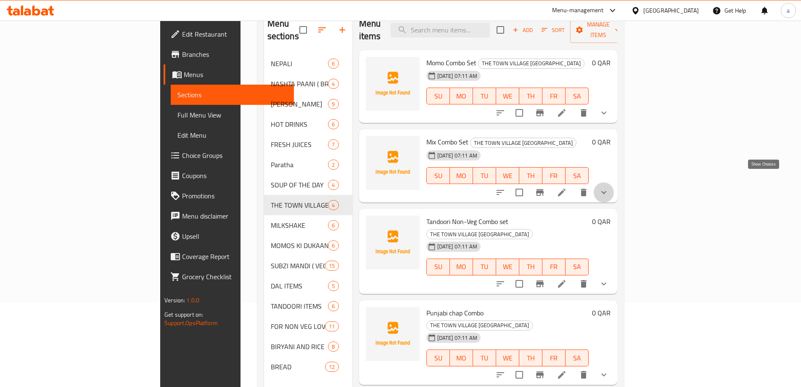
click at [609, 187] on icon "show more" at bounding box center [604, 192] width 10 height 10
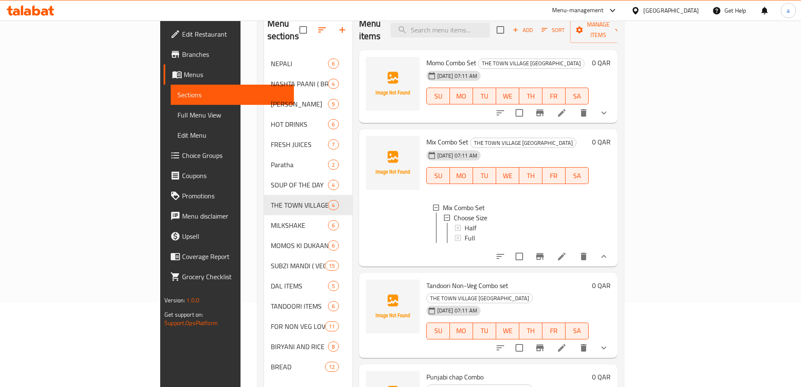
click at [567, 251] on icon at bounding box center [562, 256] width 10 height 10
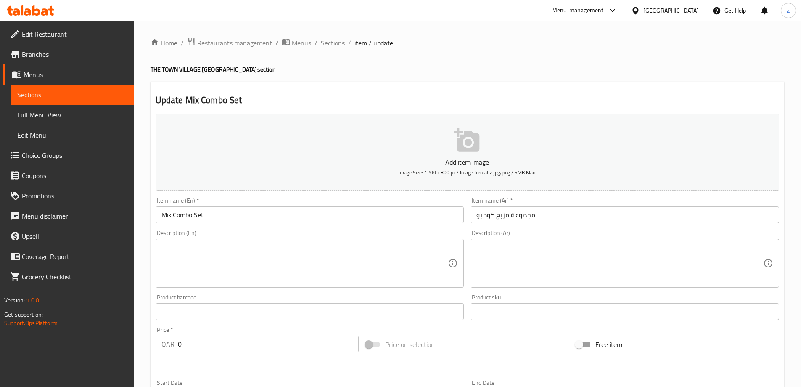
click at [522, 217] on input "مجموعة مزيج كومبو" at bounding box center [625, 214] width 309 height 17
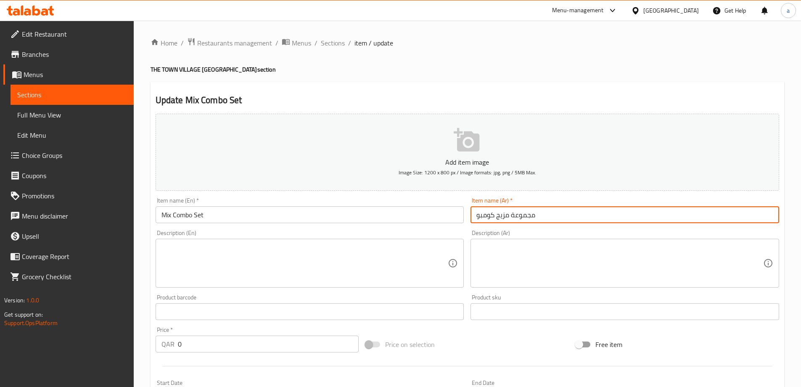
click at [522, 217] on input "مجموعة مزيج كومبو" at bounding box center [625, 214] width 309 height 17
click at [199, 209] on input "Mix Combo Set" at bounding box center [310, 214] width 309 height 17
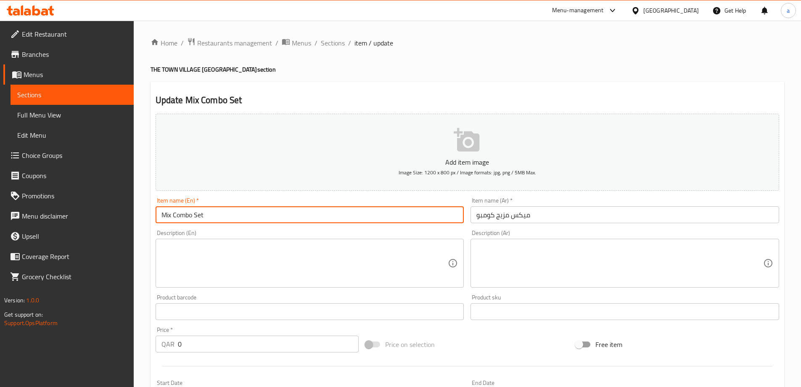
click at [199, 209] on input "Mix Combo Set" at bounding box center [310, 214] width 309 height 17
click at [507, 217] on input "ميكس مزيج كومبو" at bounding box center [625, 214] width 309 height 17
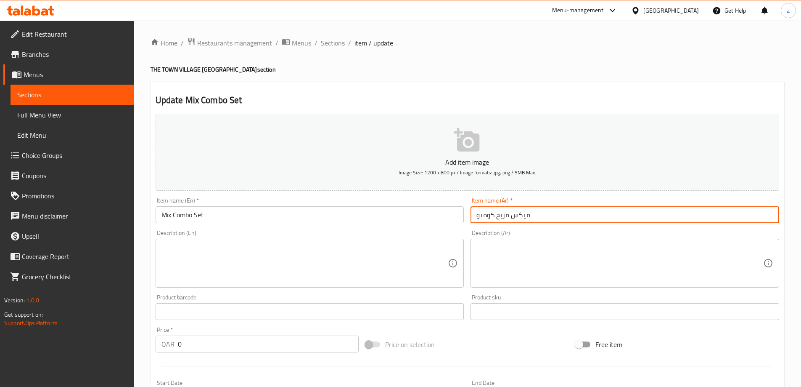
click at [507, 217] on input "ميكس مزيج كومبو" at bounding box center [625, 214] width 309 height 17
click at [526, 218] on input "ميكس كومبو" at bounding box center [625, 214] width 309 height 17
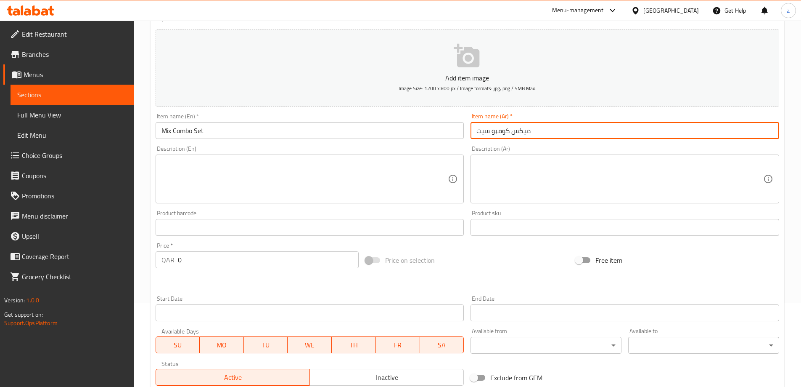
scroll to position [210, 0]
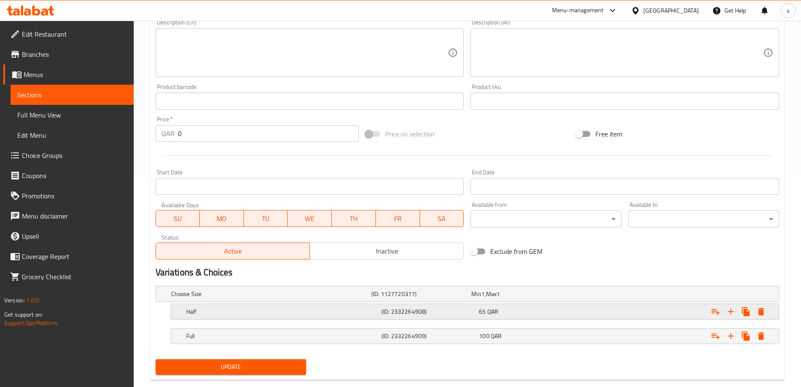
type input "ميكس كومبو سيت"
click at [347, 304] on div "Half (ID: 2332264908) 65 QAR" at bounding box center [478, 311] width 586 height 19
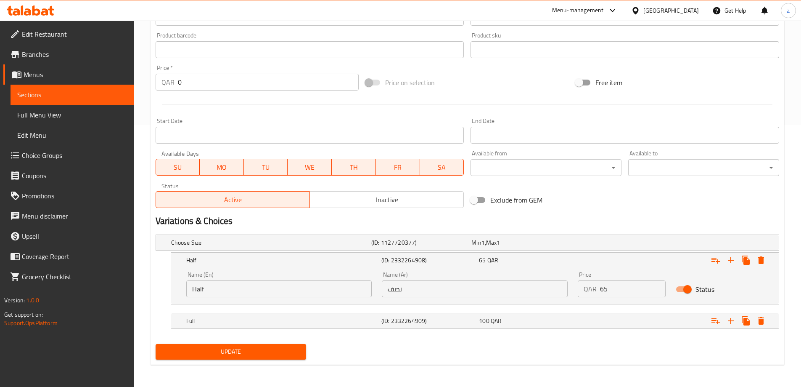
scroll to position [263, 0]
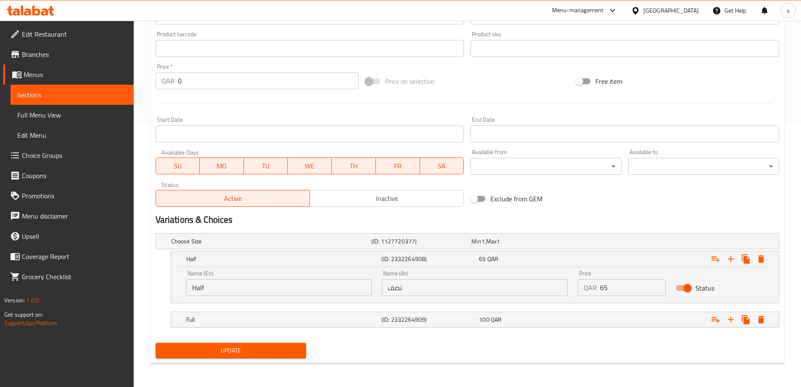
click at [279, 293] on input "Half" at bounding box center [279, 287] width 186 height 17
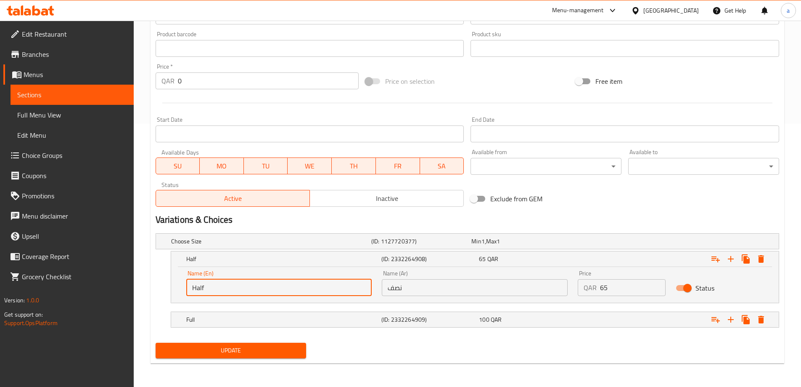
click at [279, 293] on input "Half" at bounding box center [279, 287] width 186 height 17
click at [202, 314] on div "Full" at bounding box center [282, 319] width 195 height 12
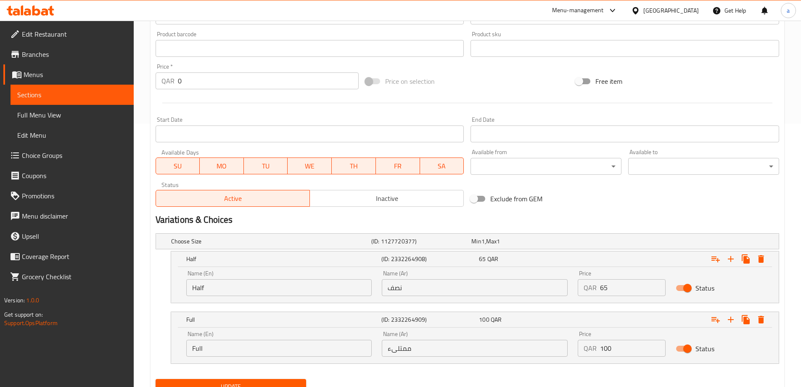
click at [317, 346] on input "Full" at bounding box center [279, 347] width 186 height 17
click at [408, 346] on input "ممتلىء" at bounding box center [475, 347] width 186 height 17
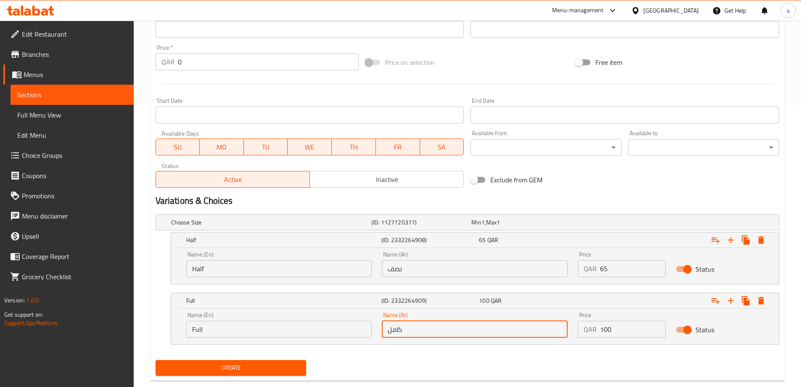
scroll to position [299, 0]
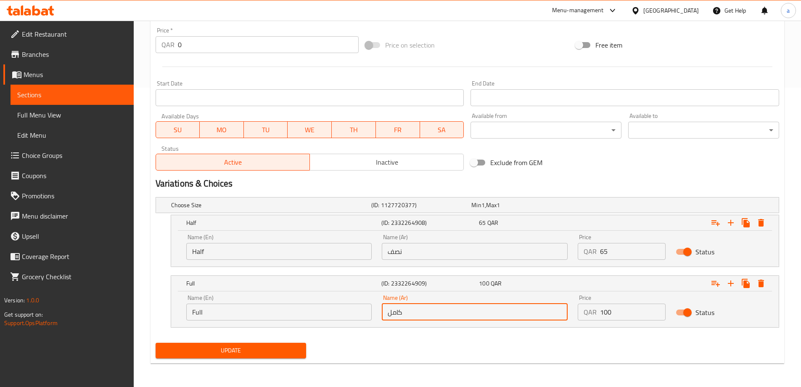
type input "كامل"
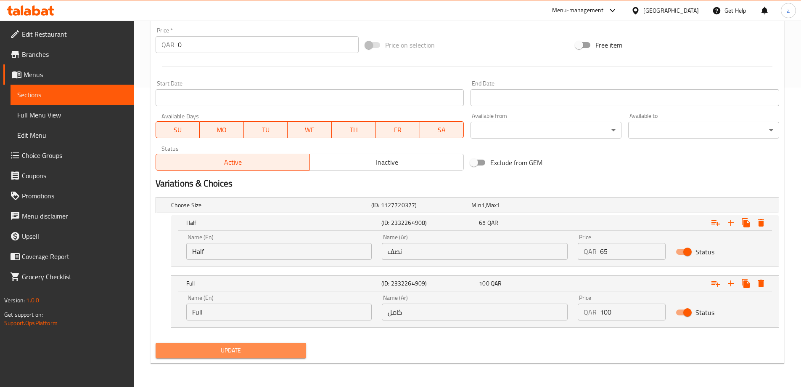
click at [269, 348] on span "Update" at bounding box center [231, 350] width 138 height 11
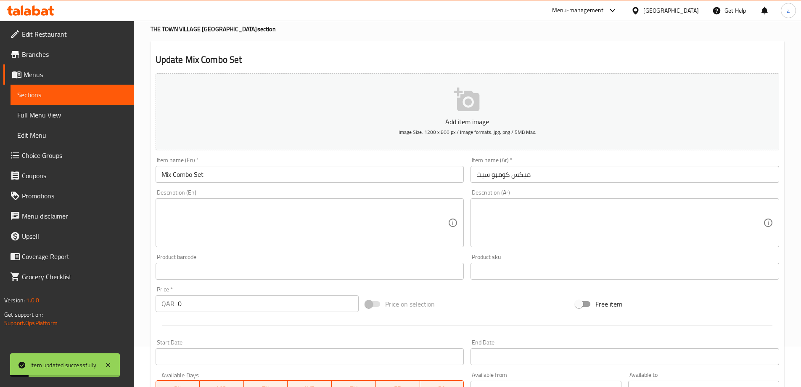
scroll to position [0, 0]
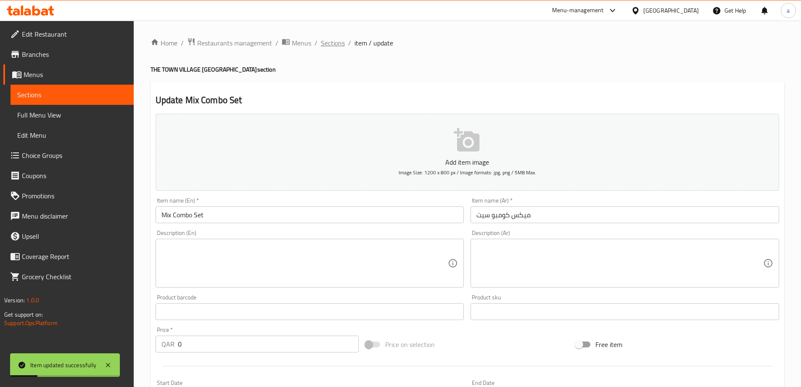
click at [331, 43] on span "Sections" at bounding box center [333, 43] width 24 height 10
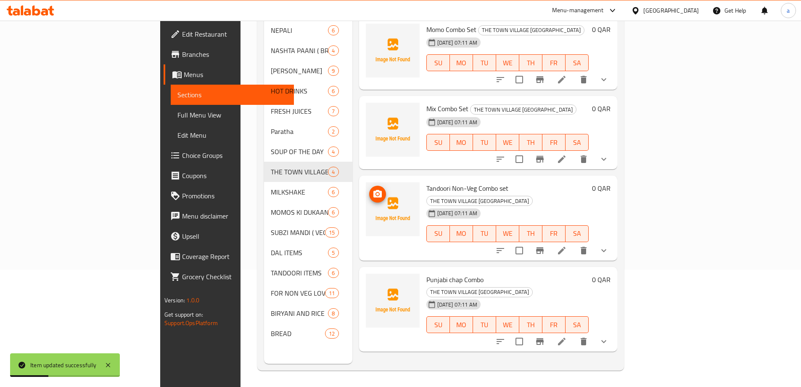
scroll to position [118, 0]
click at [574, 242] on li at bounding box center [562, 249] width 24 height 15
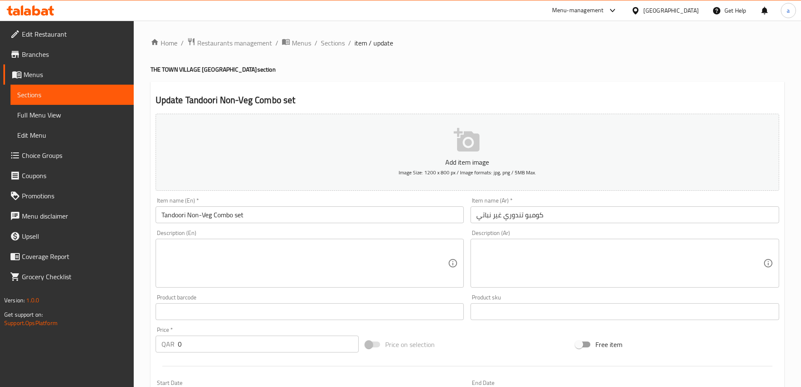
click at [599, 202] on div "Item name (Ar)   * كومبو تندوري غير نباتي Item name (Ar) *" at bounding box center [625, 210] width 309 height 26
click at [599, 204] on div "Item name (Ar)   * كومبو تندوري غير نباتي Item name (Ar) *" at bounding box center [625, 210] width 309 height 26
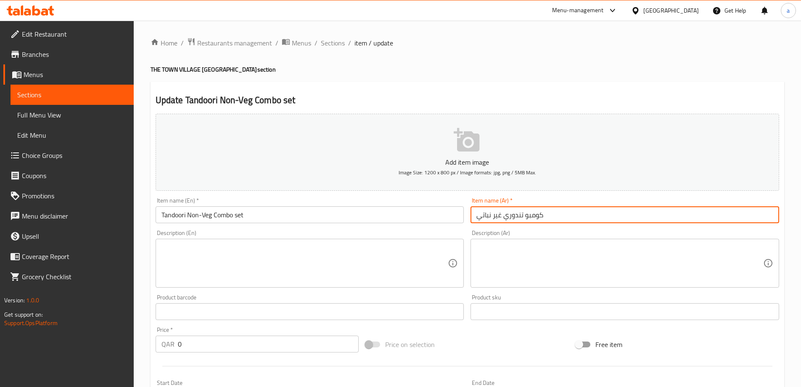
click at [596, 209] on input "كومبو تندوري غير نباتي" at bounding box center [625, 214] width 309 height 17
type input "كومبو تندوري غير نباتي سيت"
click at [528, 280] on textarea at bounding box center [620, 263] width 287 height 40
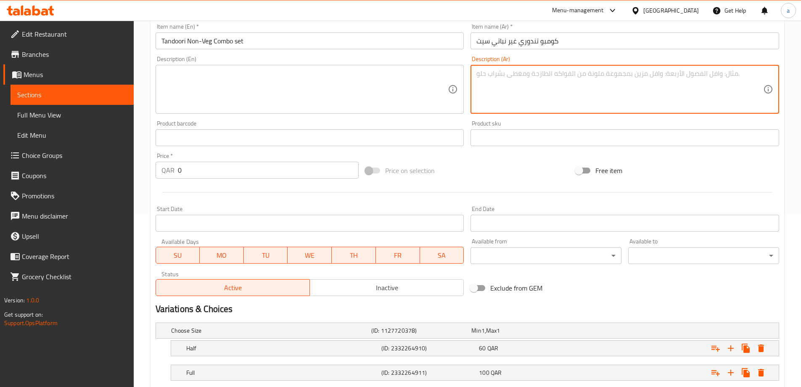
scroll to position [227, 0]
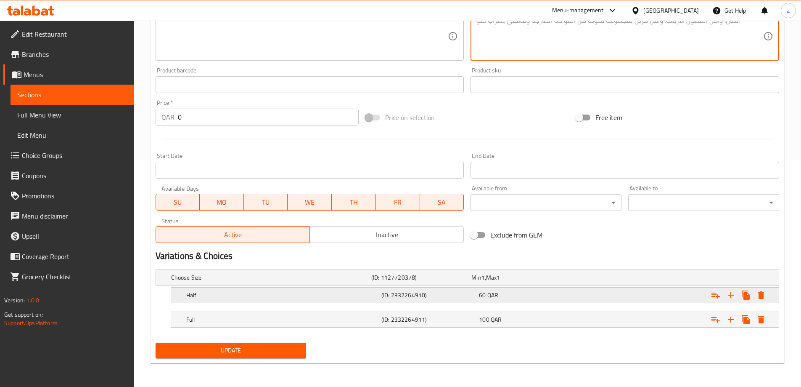
click at [340, 291] on h5 "Half" at bounding box center [282, 295] width 192 height 8
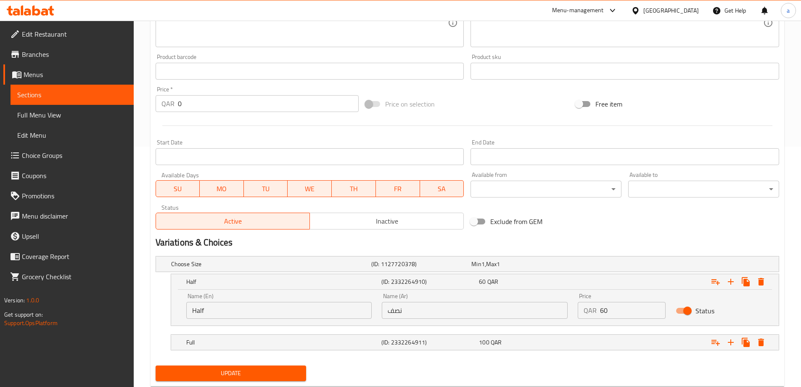
scroll to position [263, 0]
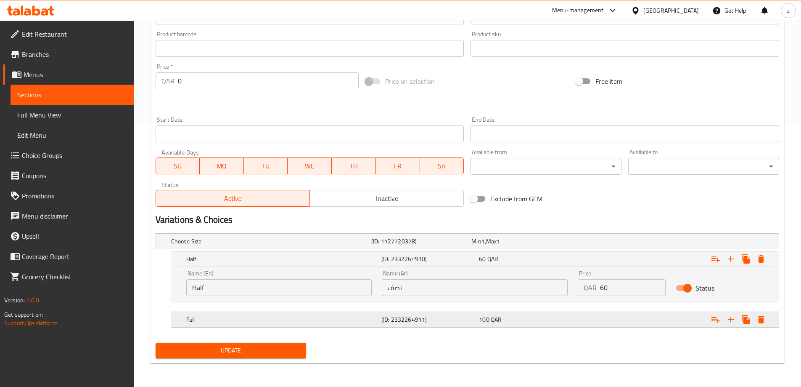
click at [377, 318] on h5 "Full" at bounding box center [282, 319] width 192 height 8
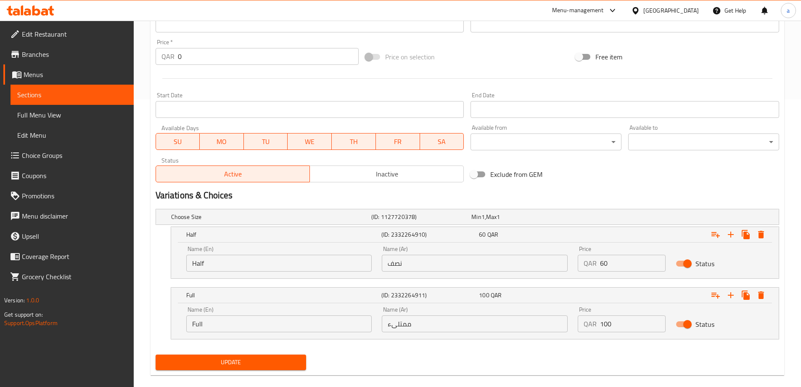
scroll to position [299, 0]
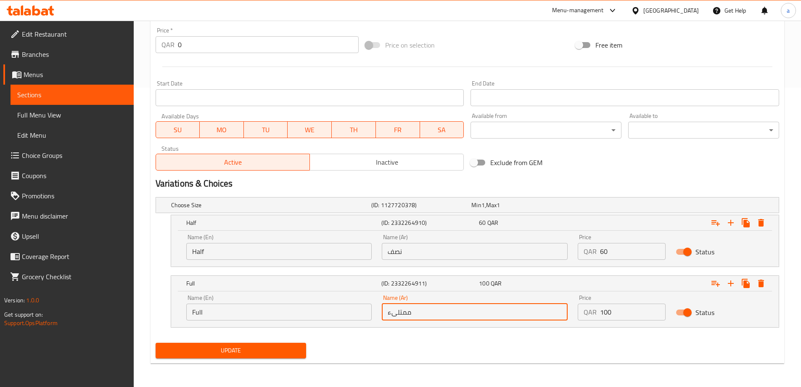
click at [391, 310] on input "ممتلىء" at bounding box center [475, 311] width 186 height 17
type input ";"
type input "كامل"
click at [273, 354] on span "Update" at bounding box center [231, 350] width 138 height 11
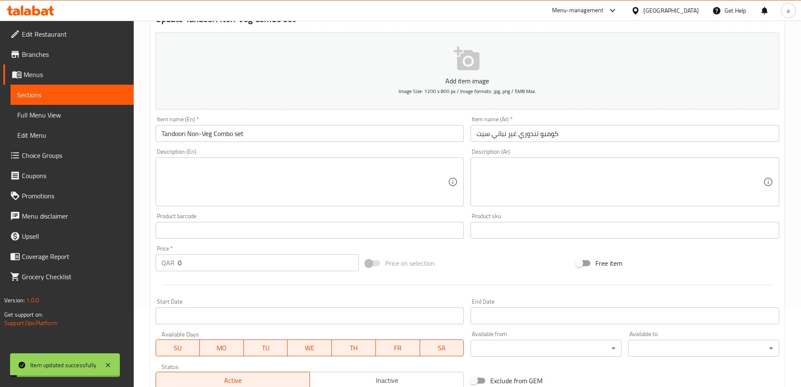
scroll to position [0, 0]
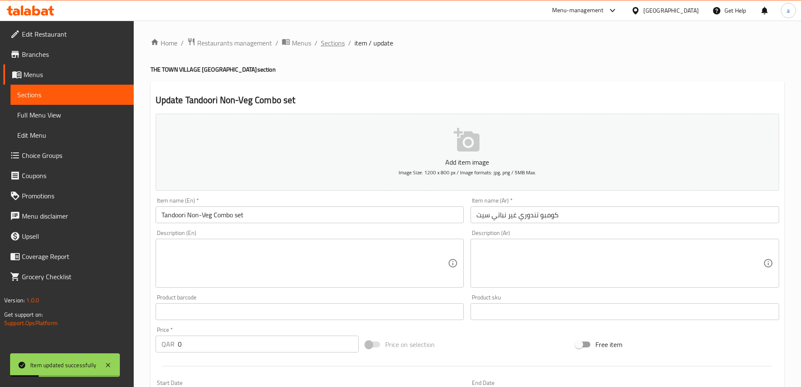
click at [335, 44] on span "Sections" at bounding box center [333, 43] width 24 height 10
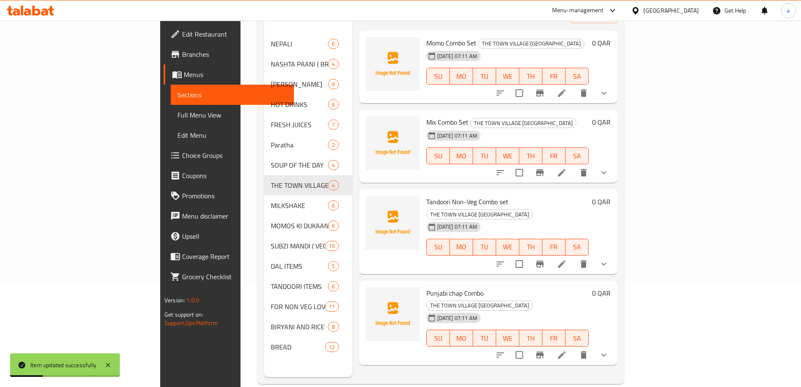
scroll to position [118, 0]
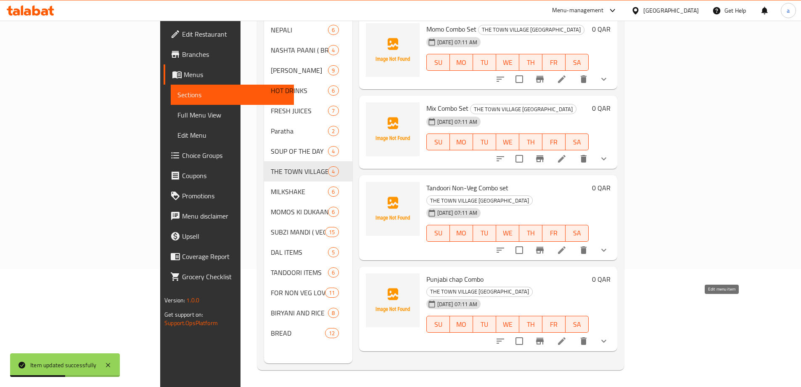
click at [566, 337] on icon at bounding box center [562, 341] width 8 height 8
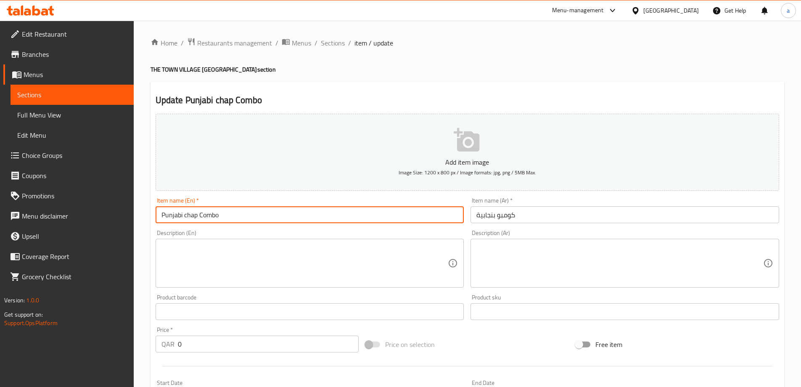
click at [188, 215] on input "Punjabi chap Combo" at bounding box center [310, 214] width 309 height 17
click at [189, 215] on input "Punjabi chap Combo" at bounding box center [310, 214] width 309 height 17
click at [496, 216] on input "كومبو بنجابية" at bounding box center [625, 214] width 309 height 17
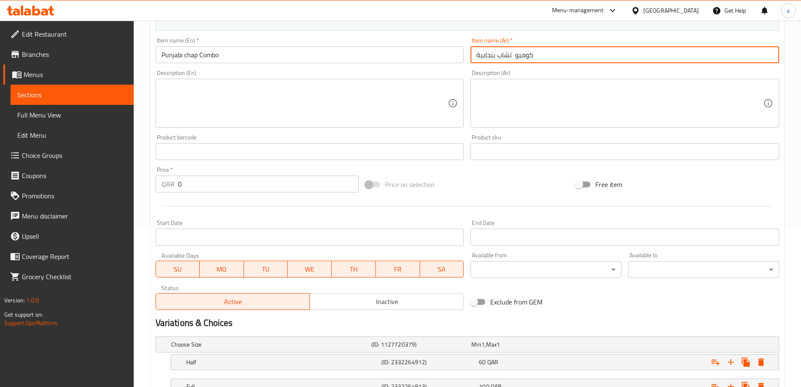
scroll to position [227, 0]
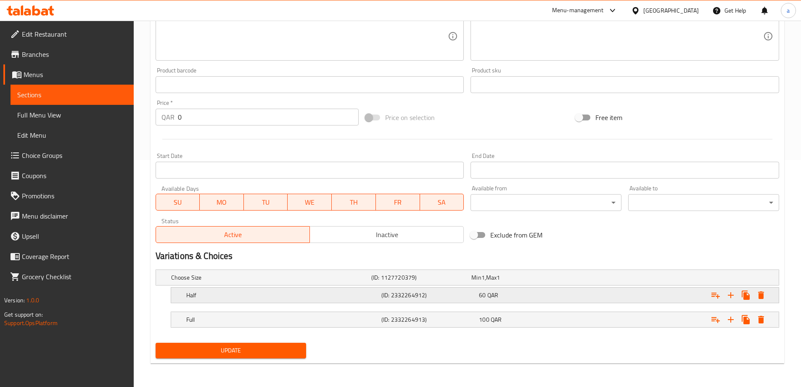
type input "كومبو تشاب بنجابية"
click at [329, 292] on h5 "Half" at bounding box center [282, 295] width 192 height 8
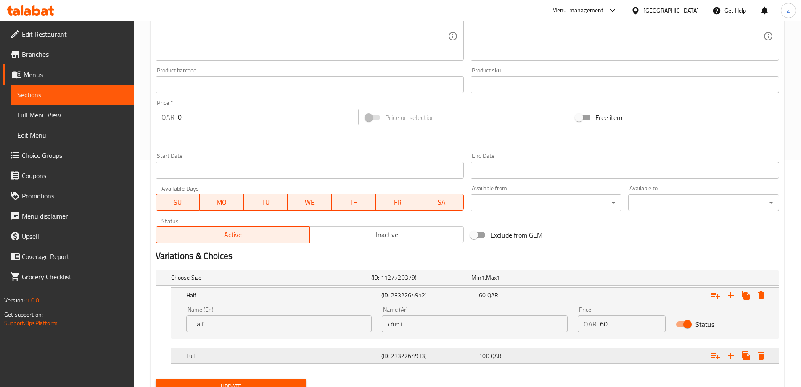
click at [401, 347] on div "Full (ID: 2332264913) 100 QAR" at bounding box center [478, 355] width 586 height 19
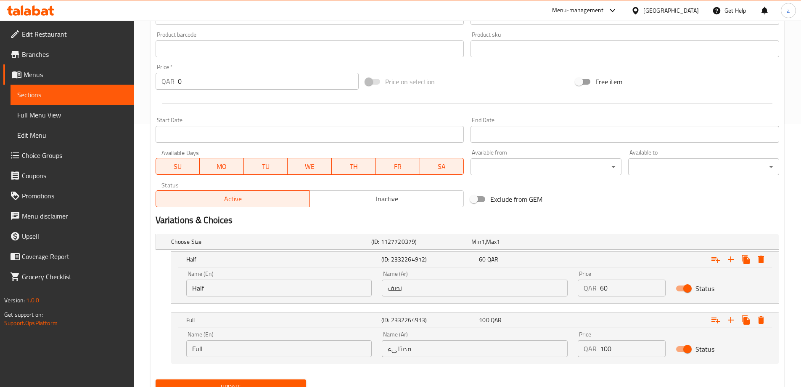
scroll to position [299, 0]
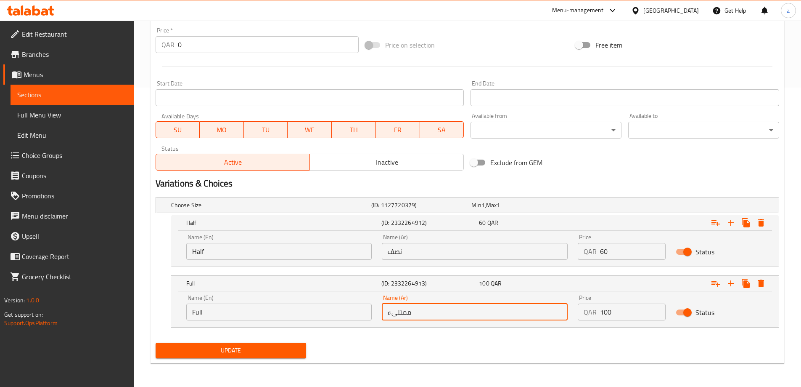
click at [399, 312] on input "ممتلىء" at bounding box center [475, 311] width 186 height 17
click at [438, 315] on input "ممتلىء" at bounding box center [475, 311] width 186 height 17
click at [421, 310] on input "ممتلىء" at bounding box center [475, 311] width 186 height 17
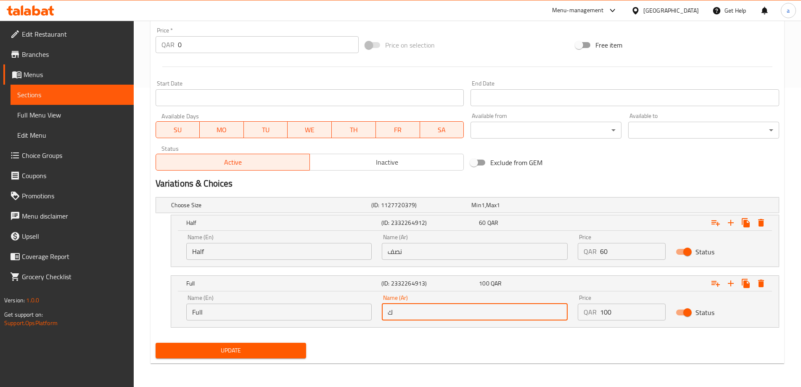
type input "كامل"
click at [270, 356] on button "Update" at bounding box center [231, 350] width 151 height 16
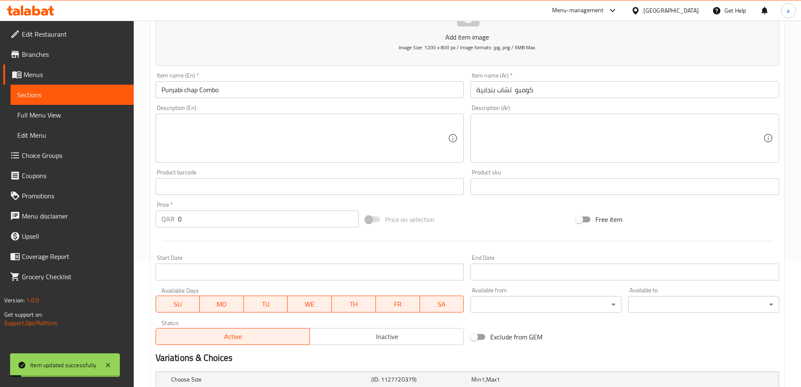
scroll to position [5, 0]
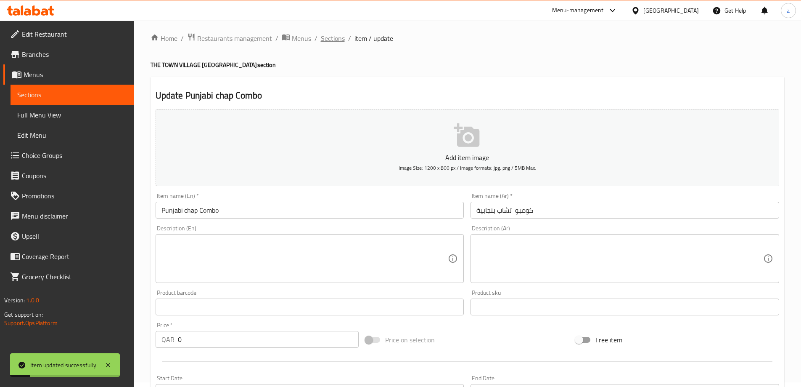
click at [326, 42] on span "Sections" at bounding box center [333, 38] width 24 height 10
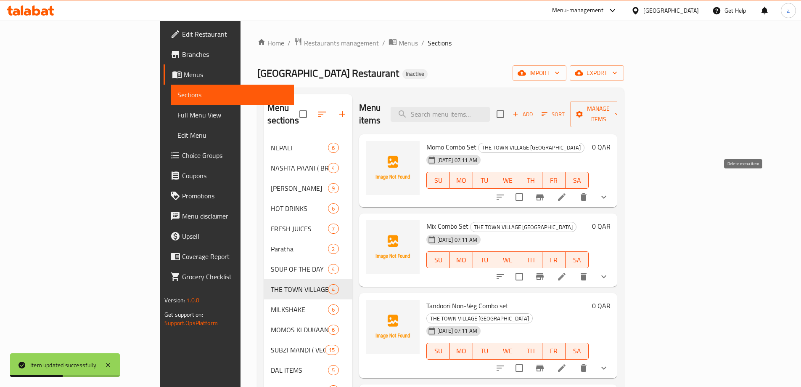
click at [614, 187] on button "show more" at bounding box center [604, 197] width 20 height 20
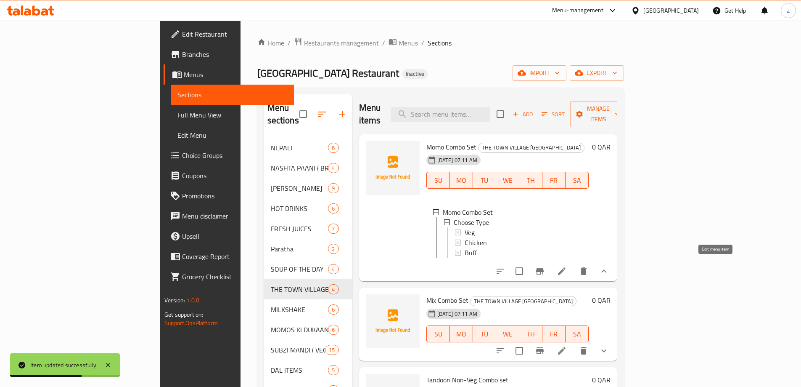
click at [567, 268] on icon at bounding box center [562, 271] width 10 height 10
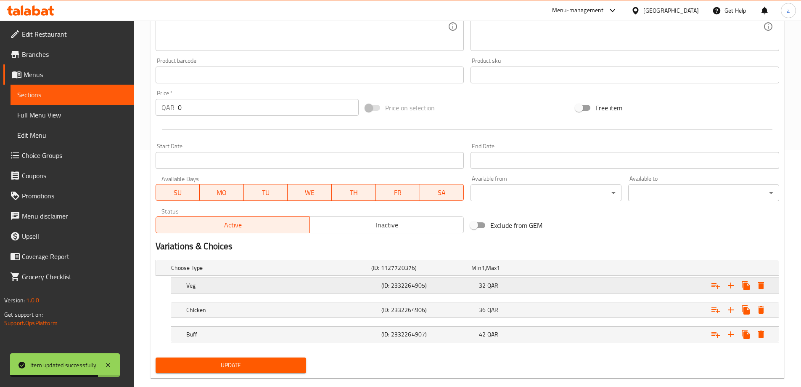
scroll to position [251, 0]
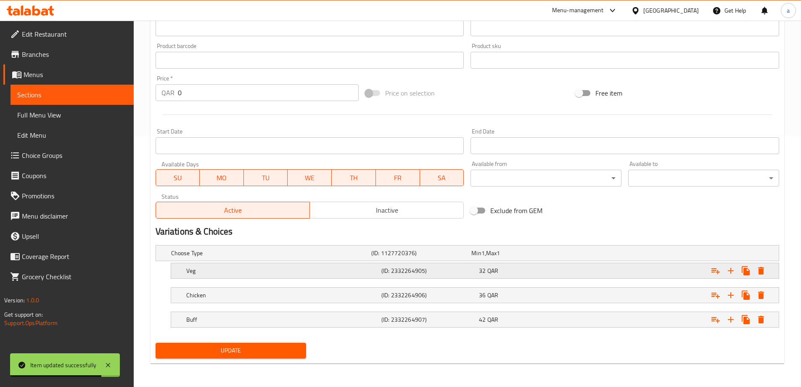
click at [419, 279] on div "Veg (ID: 2332264905) 32 QAR" at bounding box center [478, 270] width 586 height 19
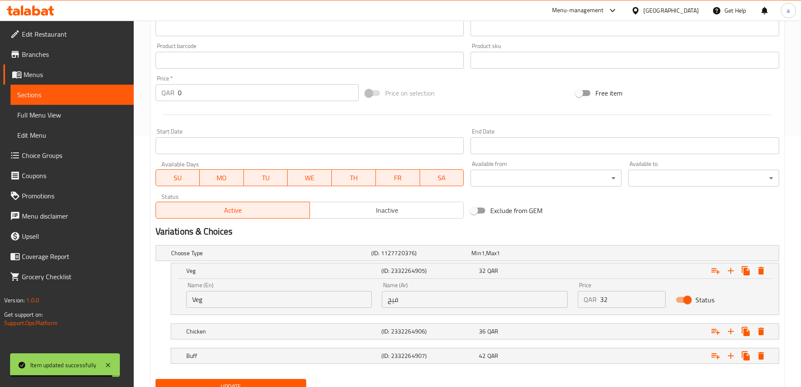
click at [424, 301] on input "فيج" at bounding box center [475, 299] width 186 height 17
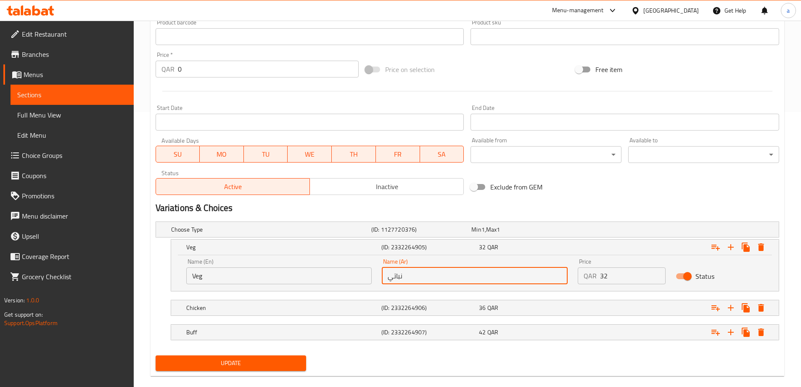
scroll to position [287, 0]
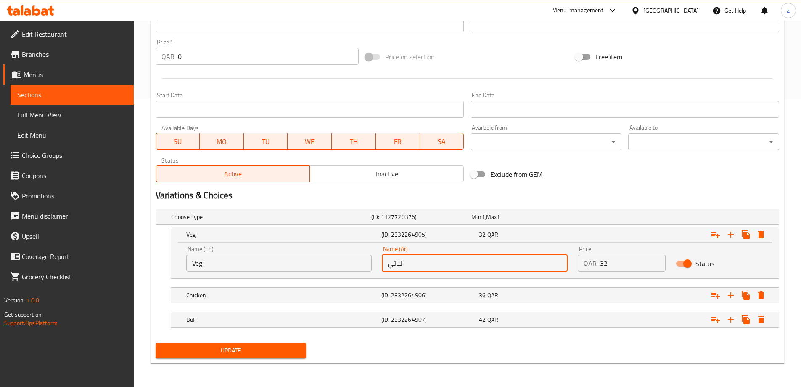
type input "نباتي"
click at [247, 347] on span "Update" at bounding box center [231, 350] width 138 height 11
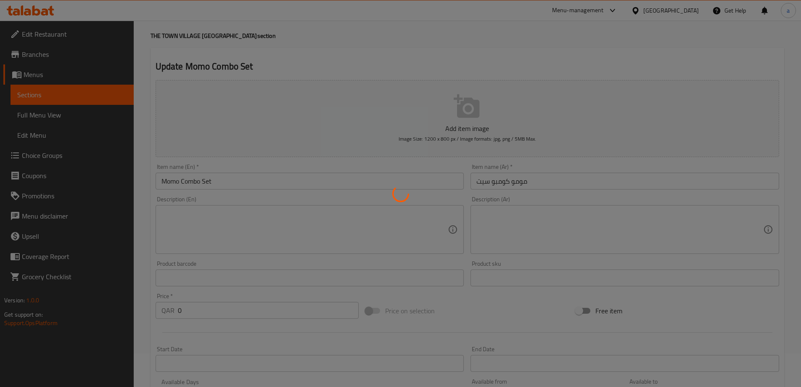
scroll to position [0, 0]
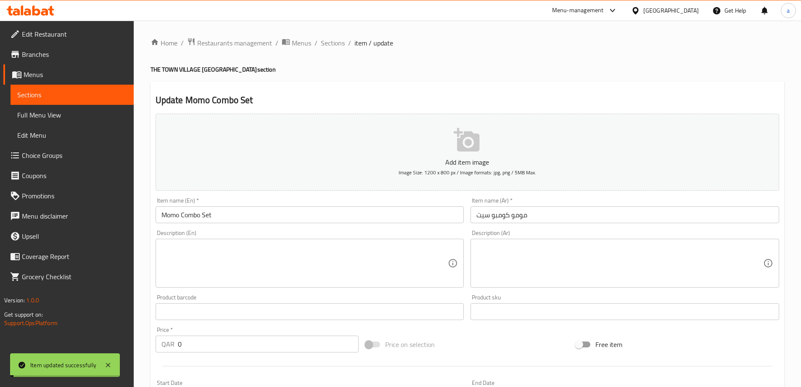
click at [329, 42] on span "Sections" at bounding box center [333, 43] width 24 height 10
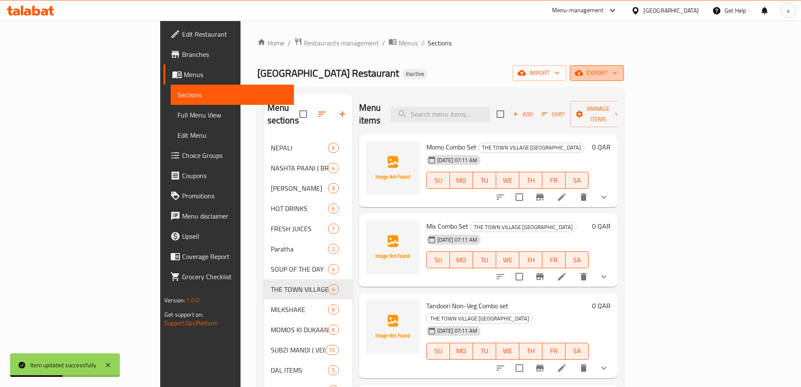
click at [618, 78] on span "export" at bounding box center [597, 73] width 41 height 11
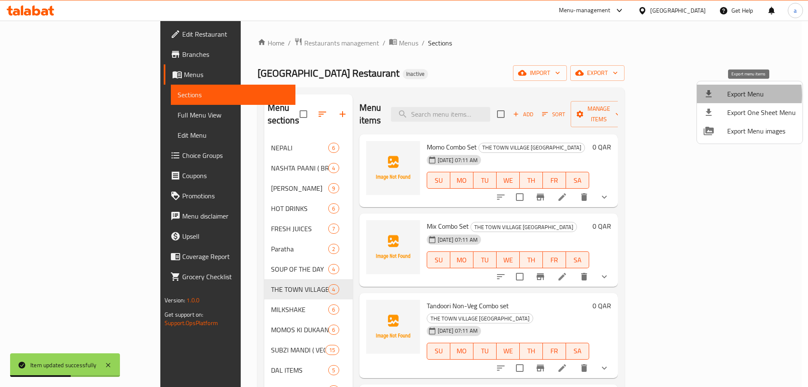
click at [727, 95] on span "Export Menu" at bounding box center [761, 94] width 69 height 10
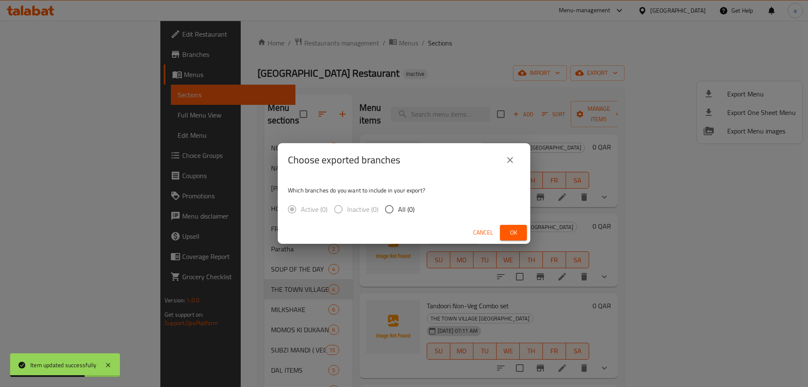
click at [403, 214] on span "All (0)" at bounding box center [406, 209] width 16 height 10
click at [398, 214] on input "All (0)" at bounding box center [389, 209] width 18 height 18
radio input "true"
click at [515, 229] on span "Ok" at bounding box center [513, 232] width 13 height 11
click at [514, 234] on span "Ok" at bounding box center [513, 232] width 13 height 11
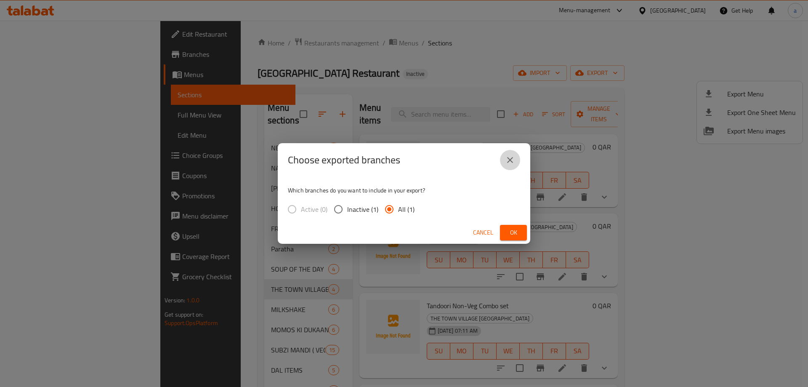
click at [513, 156] on icon "close" at bounding box center [510, 160] width 10 height 10
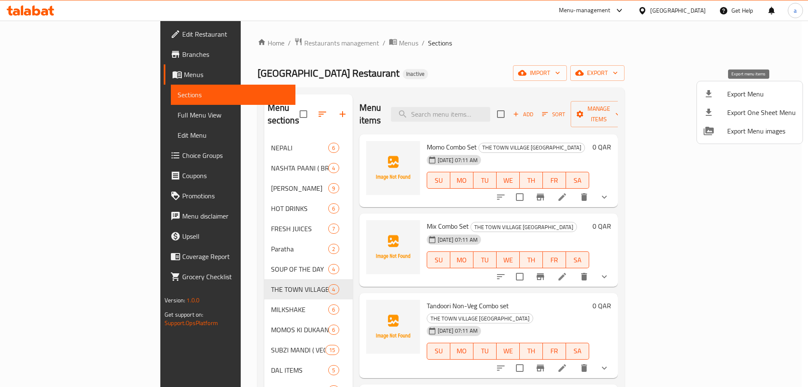
click at [742, 95] on span "Export Menu" at bounding box center [761, 94] width 69 height 10
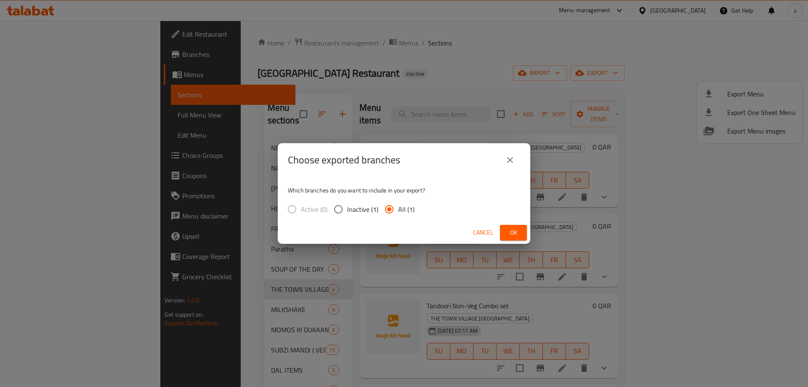
click at [511, 235] on span "Ok" at bounding box center [513, 232] width 13 height 11
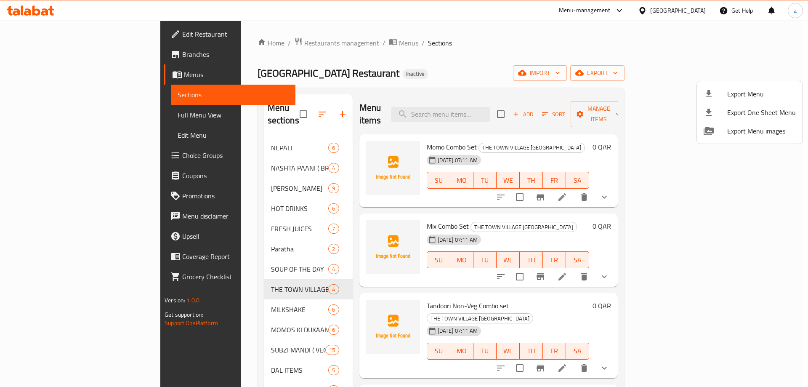
click at [43, 113] on div at bounding box center [404, 193] width 808 height 387
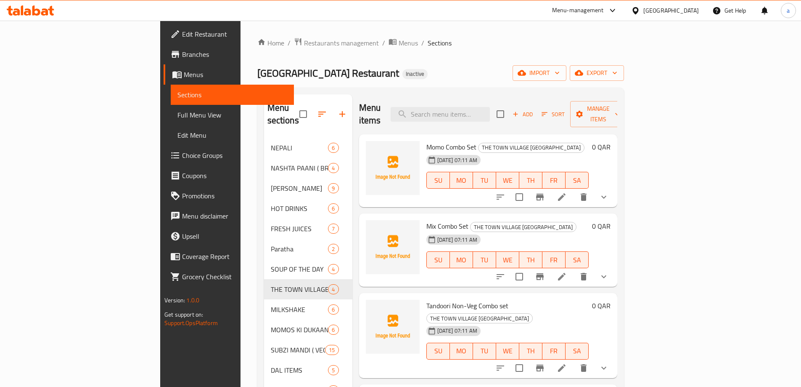
click at [178, 113] on span "Full Menu View" at bounding box center [233, 115] width 110 height 10
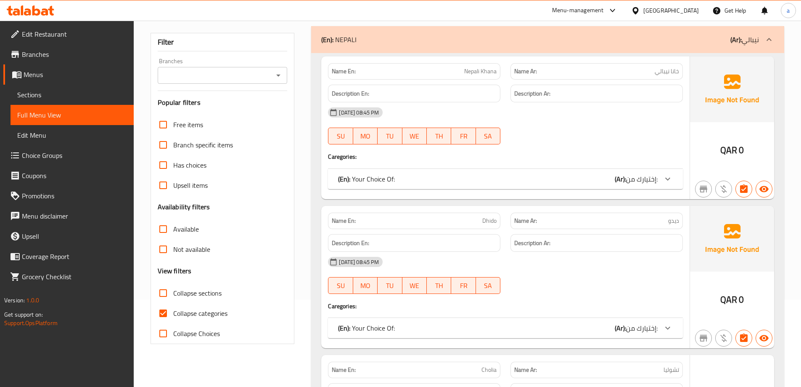
scroll to position [168, 0]
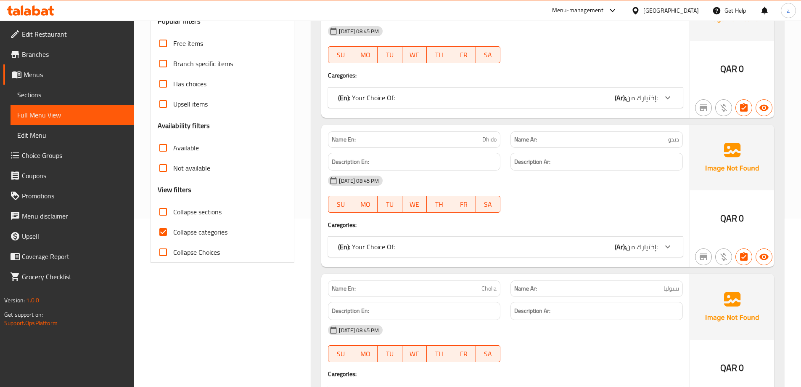
click at [173, 231] on span "Collapse categories" at bounding box center [200, 232] width 54 height 10
click at [173, 231] on input "Collapse categories" at bounding box center [163, 232] width 20 height 20
checkbox input "false"
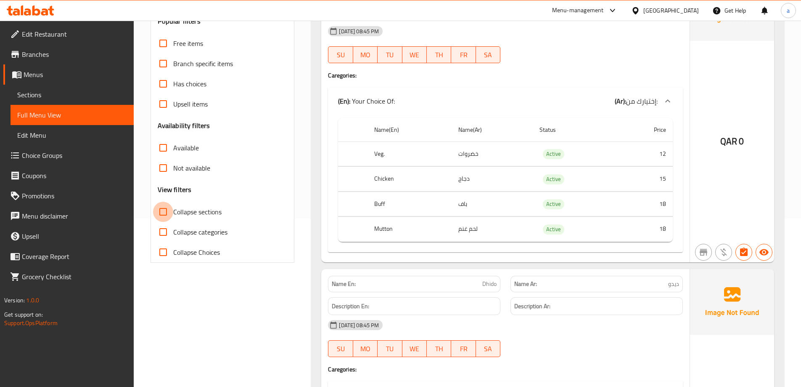
click at [168, 212] on input "Collapse sections" at bounding box center [163, 212] width 20 height 20
checkbox input "true"
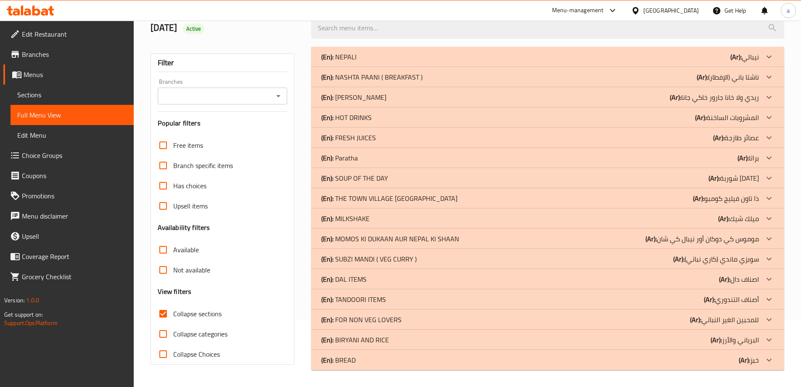
scroll to position [66, 0]
click at [392, 115] on div "(En): HOT DRINKS (Ar): المشروبات الساخنة" at bounding box center [540, 117] width 438 height 10
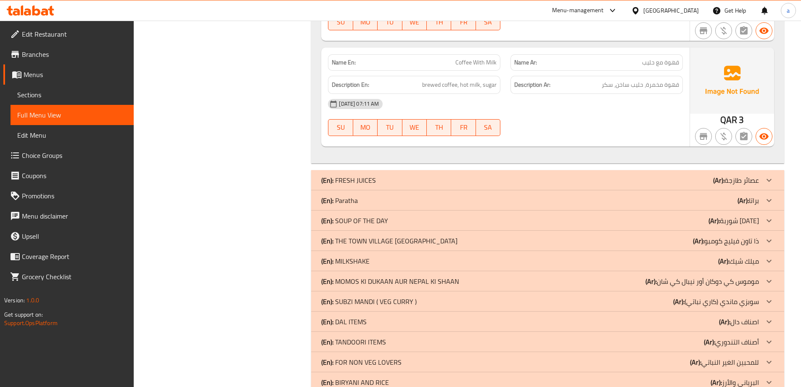
scroll to position [742, 0]
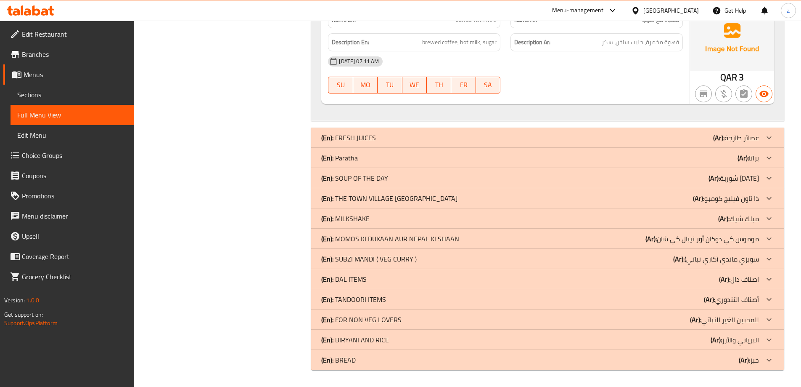
click at [417, 194] on p "(En): THE TOWN VILLAGE [GEOGRAPHIC_DATA]" at bounding box center [389, 198] width 136 height 10
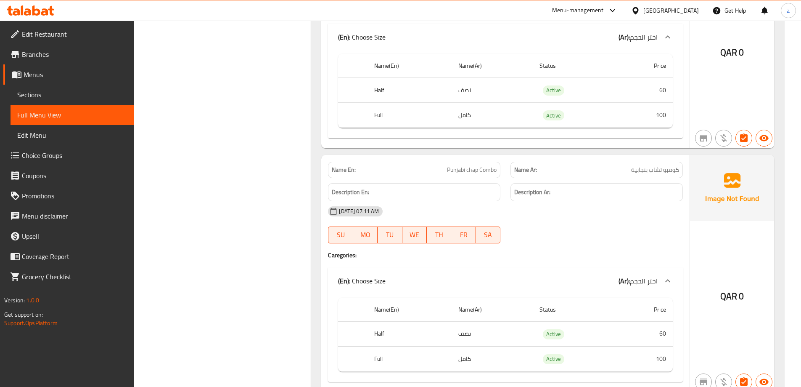
scroll to position [1564, 0]
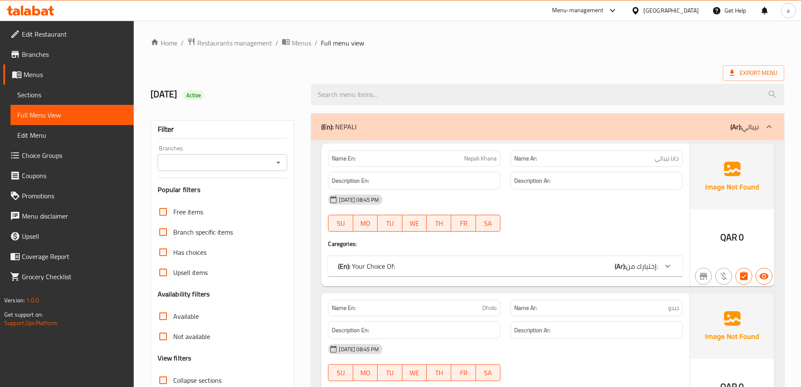
scroll to position [126, 0]
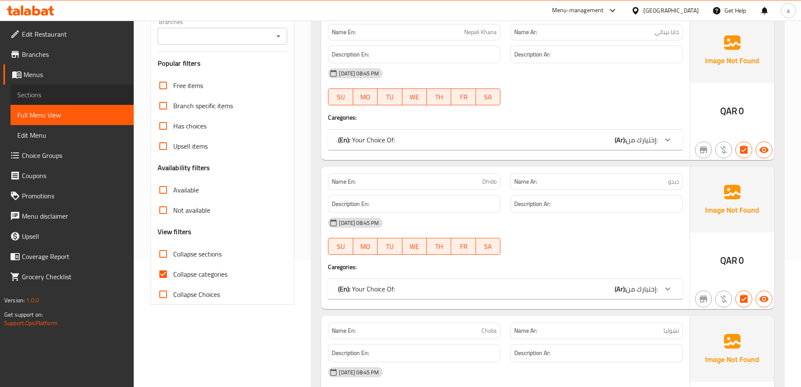
click at [40, 88] on link "Sections" at bounding box center [72, 95] width 123 height 20
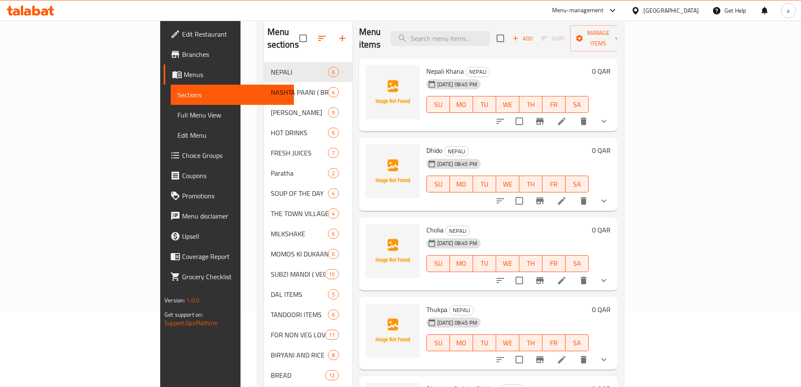
scroll to position [118, 0]
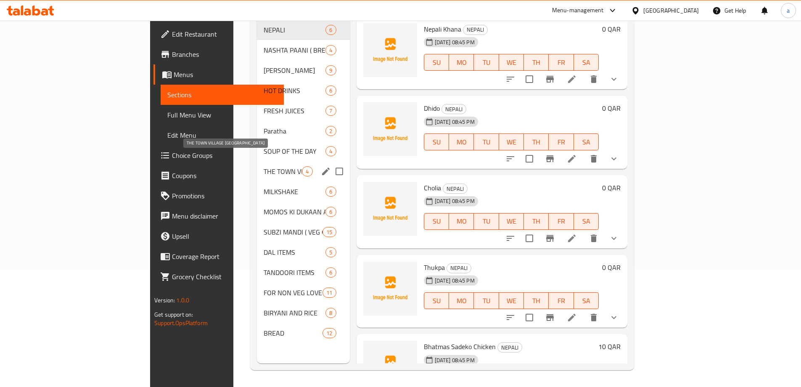
click at [264, 166] on span "THE TOWN VILLAGE [GEOGRAPHIC_DATA]" at bounding box center [283, 171] width 38 height 10
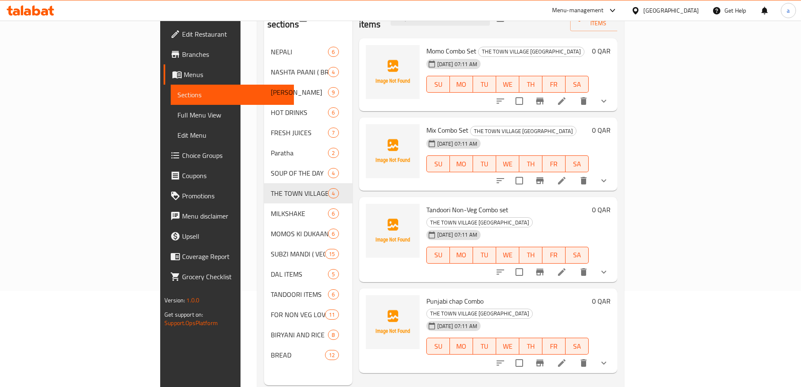
scroll to position [76, 0]
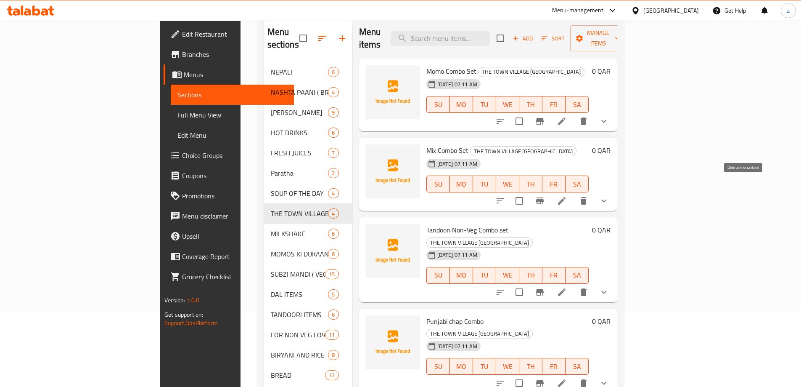
click at [589, 196] on icon "delete" at bounding box center [584, 201] width 10 height 10
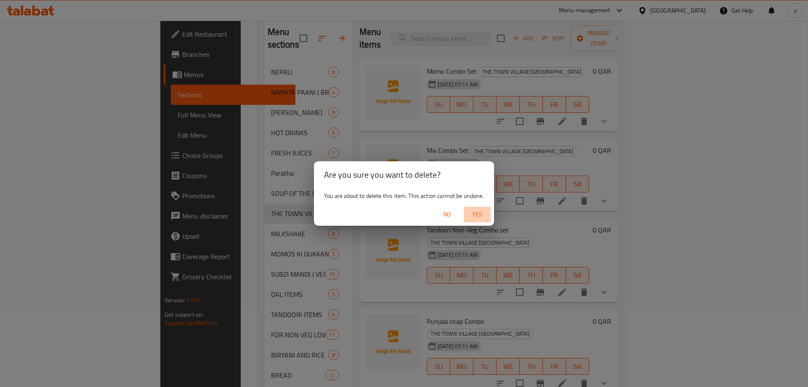
click at [477, 212] on span "Yes" at bounding box center [477, 214] width 20 height 11
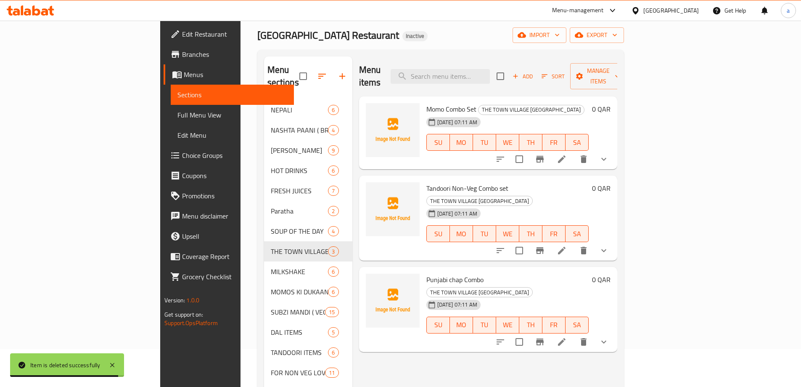
scroll to position [0, 0]
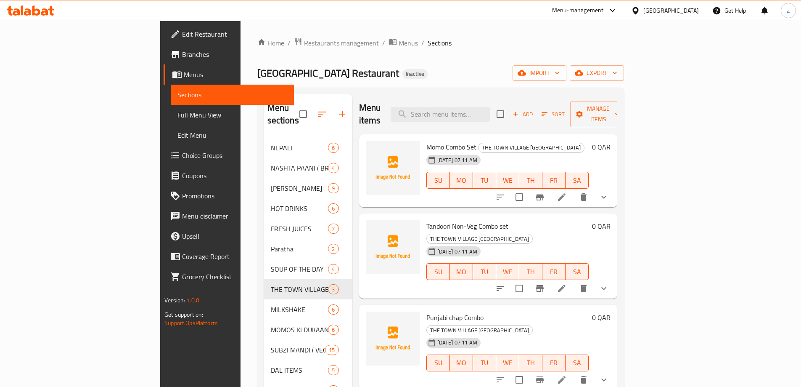
click at [178, 119] on span "Full Menu View" at bounding box center [233, 115] width 110 height 10
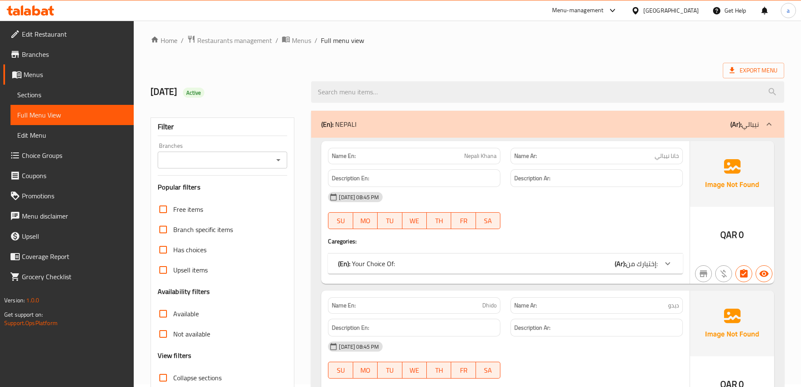
scroll to position [126, 0]
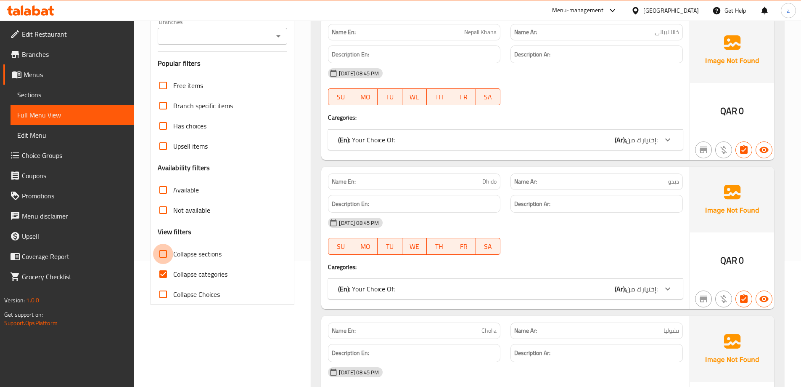
click at [170, 253] on input "Collapse sections" at bounding box center [163, 254] width 20 height 20
checkbox input "true"
click at [172, 264] on input "Collapse categories" at bounding box center [163, 274] width 20 height 20
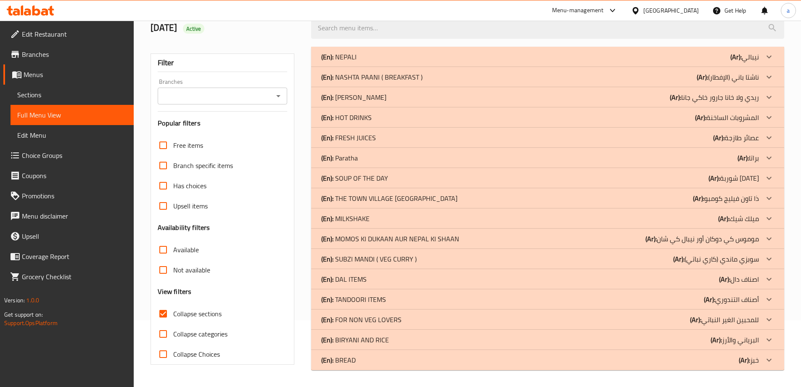
click at [173, 329] on span "Collapse categories" at bounding box center [200, 334] width 54 height 10
click at [173, 324] on input "Collapse categories" at bounding box center [163, 334] width 20 height 20
click at [174, 329] on span "Collapse categories" at bounding box center [200, 334] width 54 height 10
click at [173, 329] on input "Collapse categories" at bounding box center [163, 334] width 20 height 20
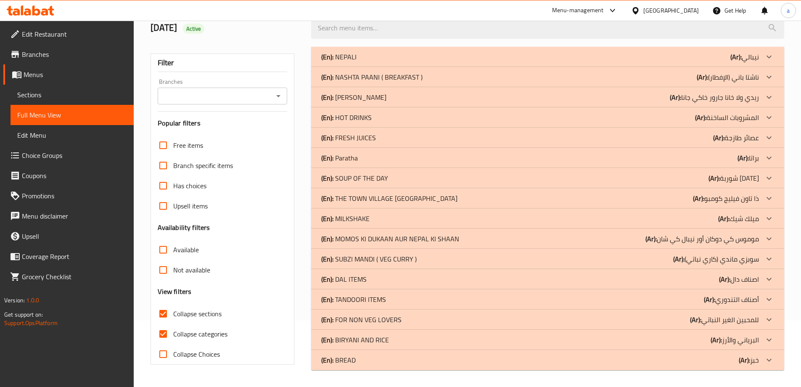
checkbox input "false"
click at [650, 116] on div "(En): HOT DRINKS (Ar): المشروبات الساخنة" at bounding box center [540, 117] width 438 height 10
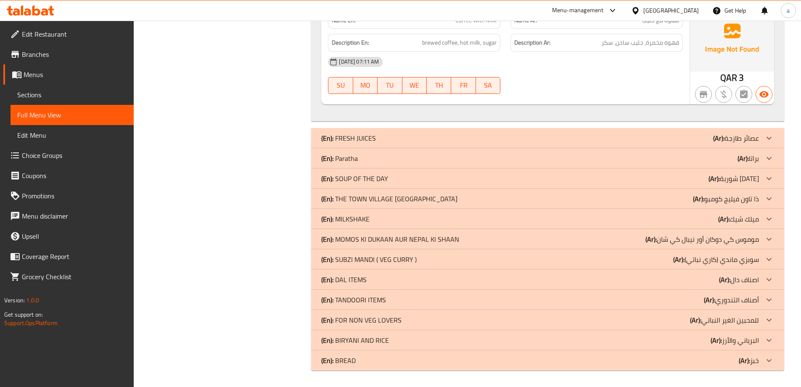
scroll to position [742, 0]
click at [659, 197] on div "(En): THE TOWN VILLAGE [GEOGRAPHIC_DATA] (Ar): [GEOGRAPHIC_DATA] فيليج كومبو" at bounding box center [540, 198] width 438 height 10
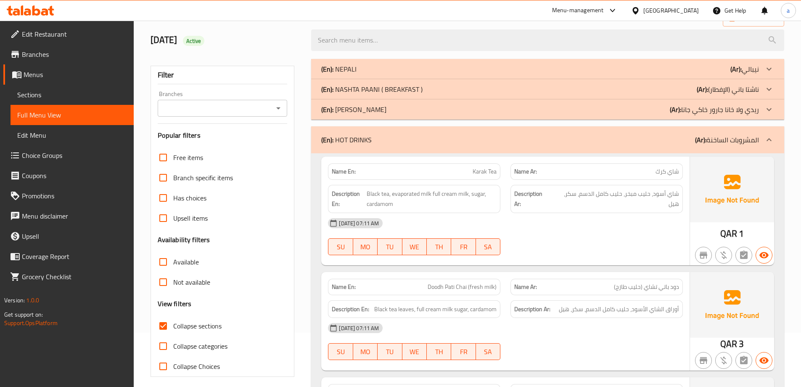
scroll to position [0, 0]
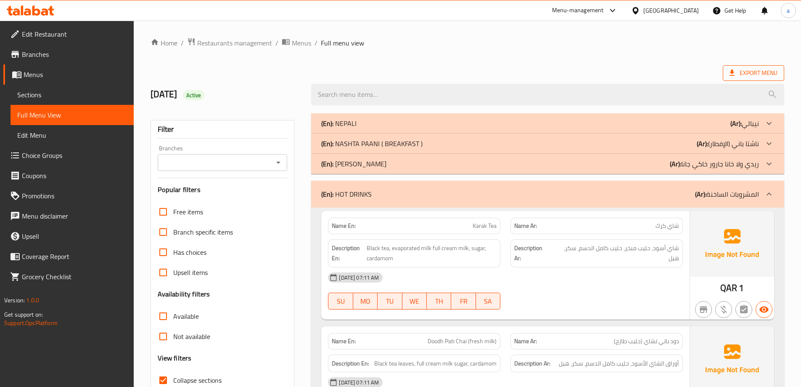
click at [766, 75] on span "Export Menu" at bounding box center [754, 73] width 48 height 11
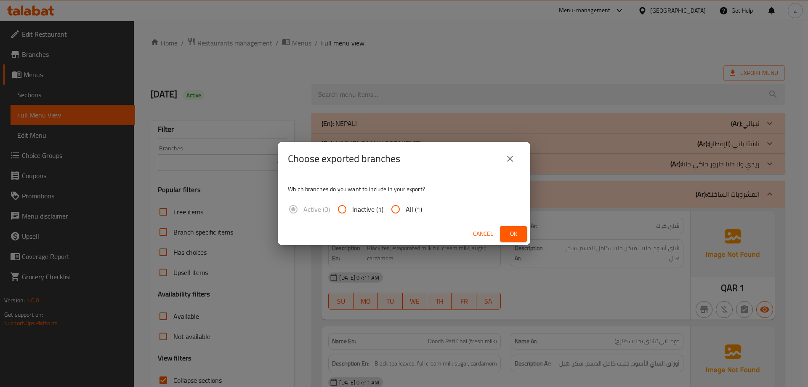
click at [406, 204] on span "All (1)" at bounding box center [414, 209] width 16 height 10
click at [405, 204] on input "All (1)" at bounding box center [395, 209] width 20 height 20
radio input "true"
click at [514, 228] on span "Ok" at bounding box center [513, 233] width 13 height 11
